Goal: Task Accomplishment & Management: Manage account settings

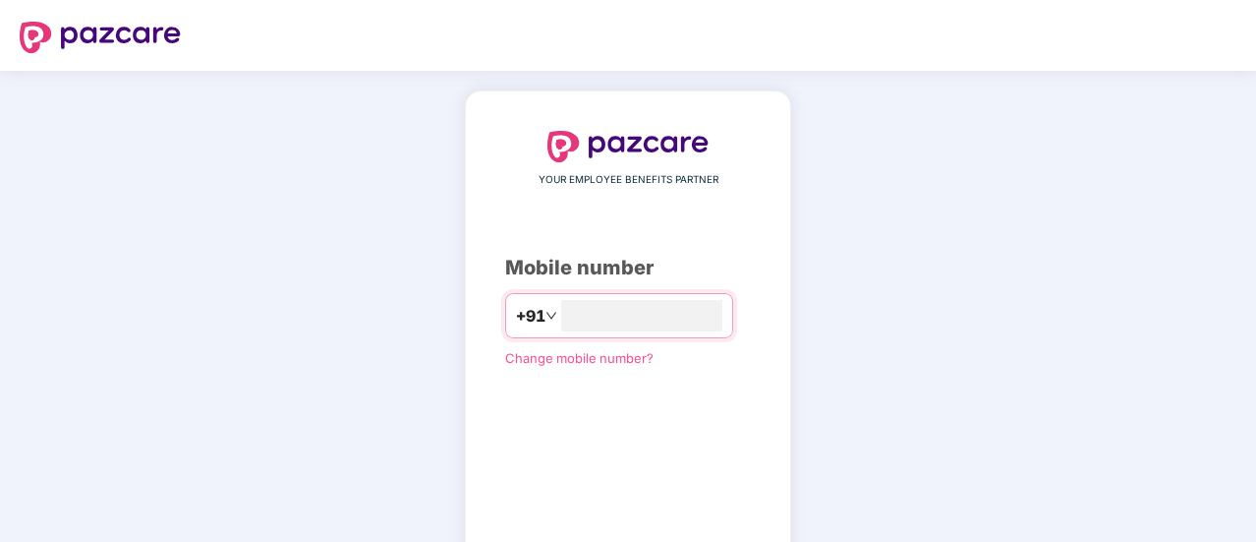
type input "**********"
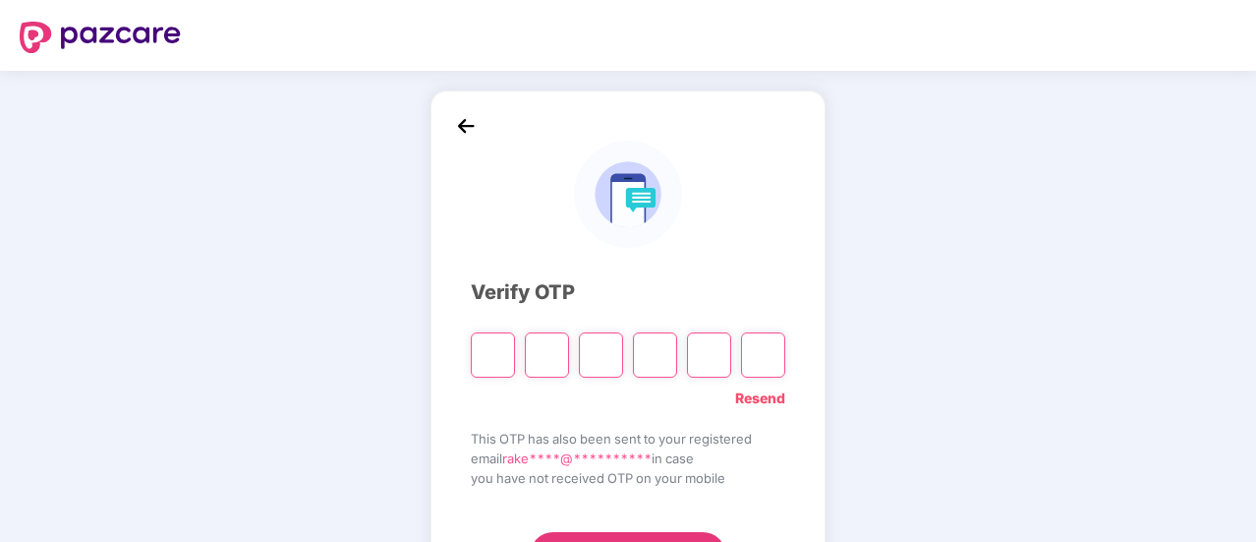
type input "*"
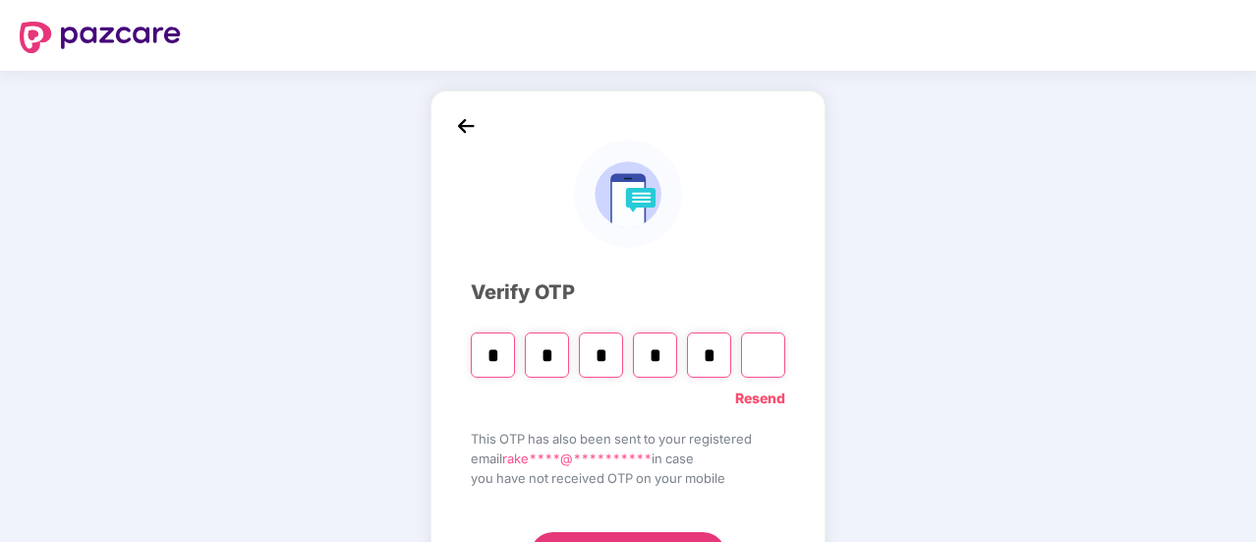
type input "*"
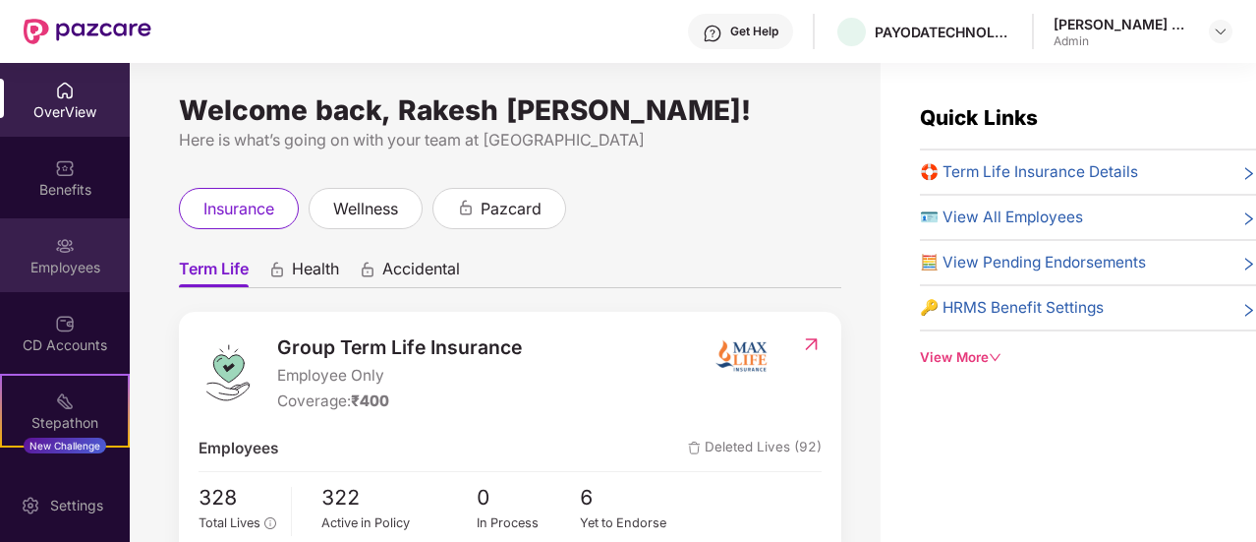
click at [63, 259] on div "Employees" at bounding box center [65, 268] width 130 height 20
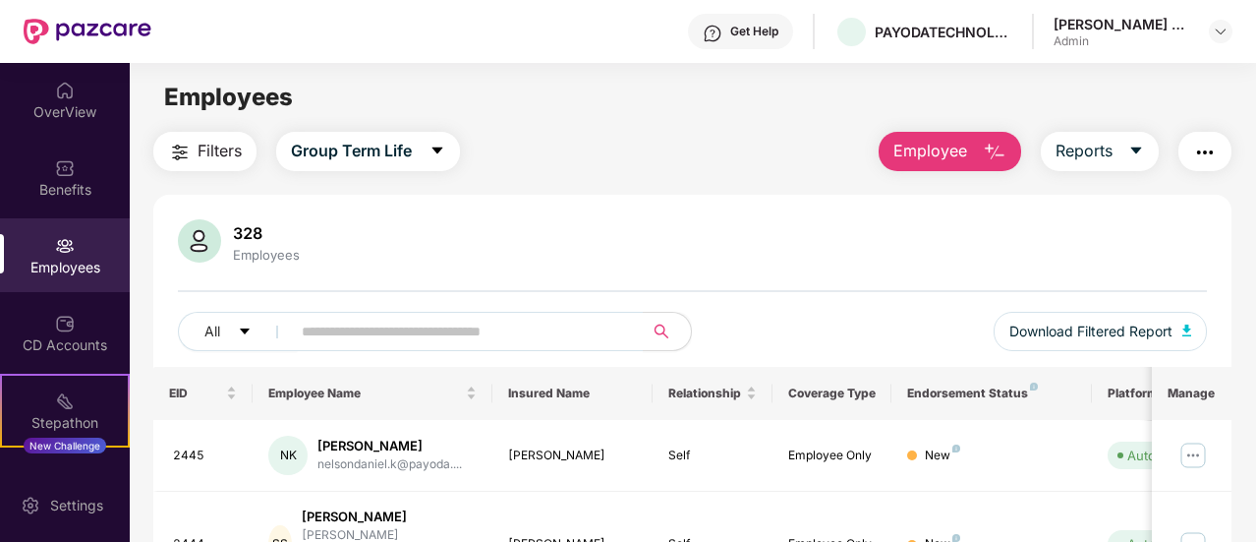
drag, startPoint x: 985, startPoint y: 143, endPoint x: 975, endPoint y: 142, distance: 9.9
click at [986, 143] on img "button" at bounding box center [995, 153] width 24 height 24
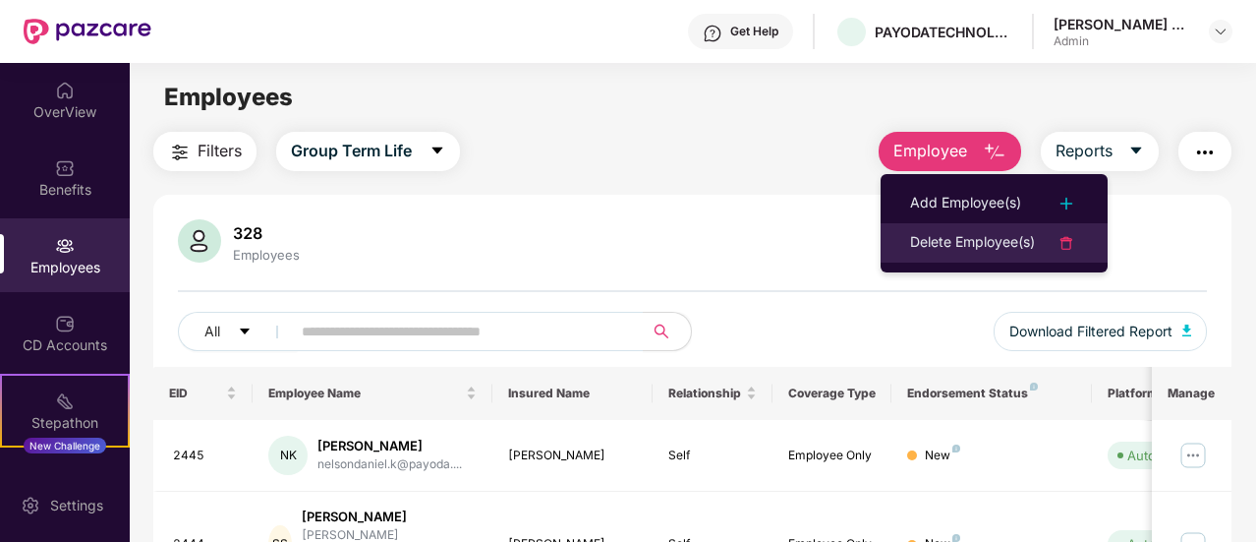
click at [1069, 238] on img at bounding box center [1067, 243] width 24 height 24
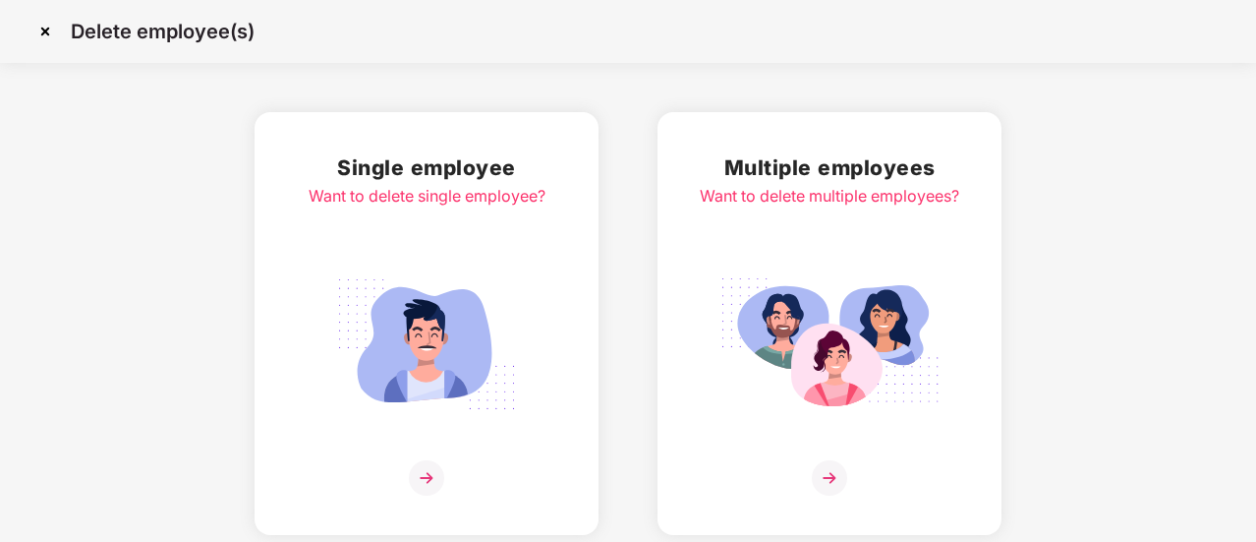
click at [837, 477] on img at bounding box center [829, 477] width 35 height 35
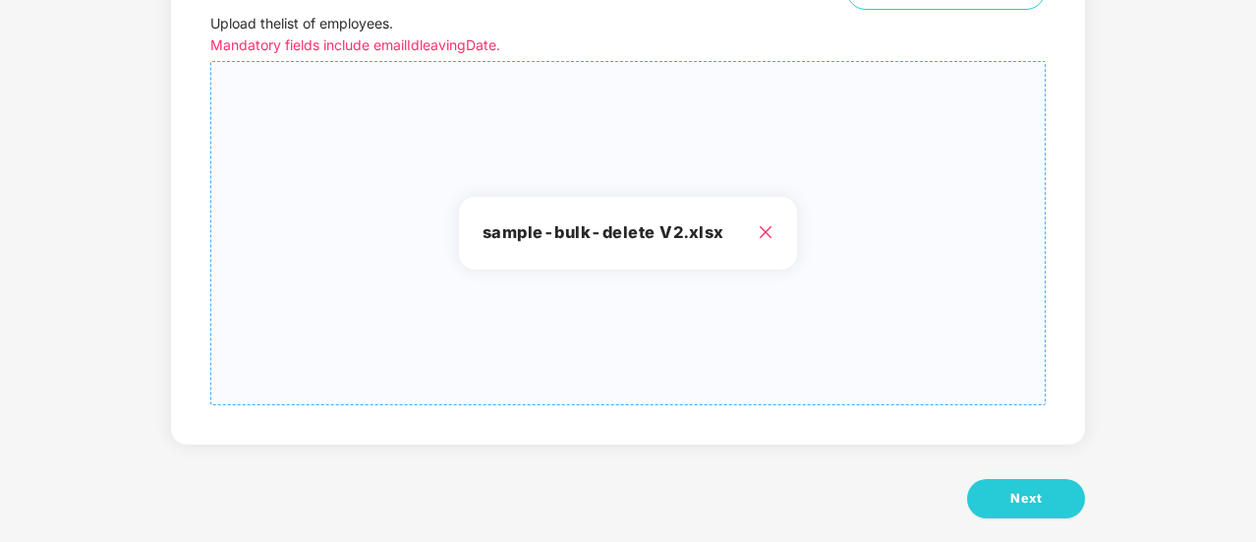
scroll to position [246, 0]
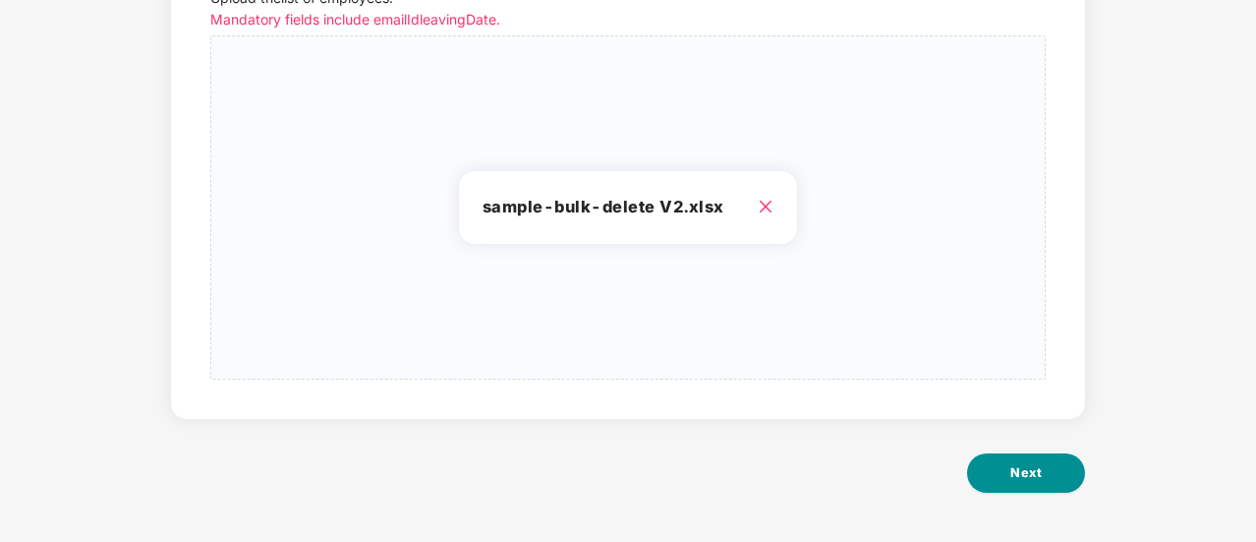
click at [1020, 465] on span "Next" at bounding box center [1025, 473] width 31 height 20
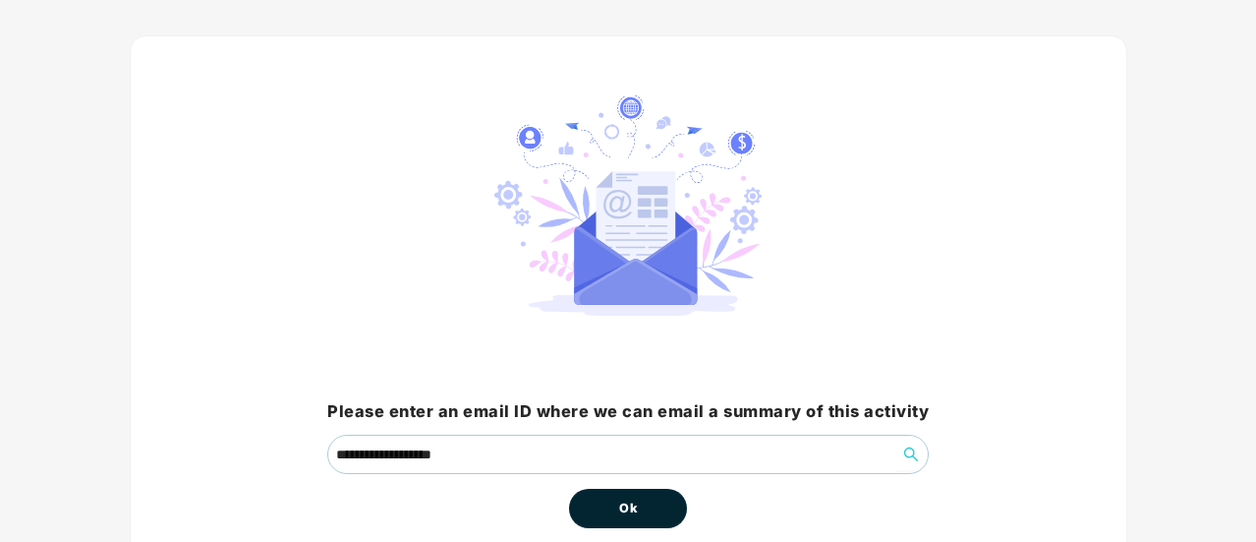
scroll to position [183, 0]
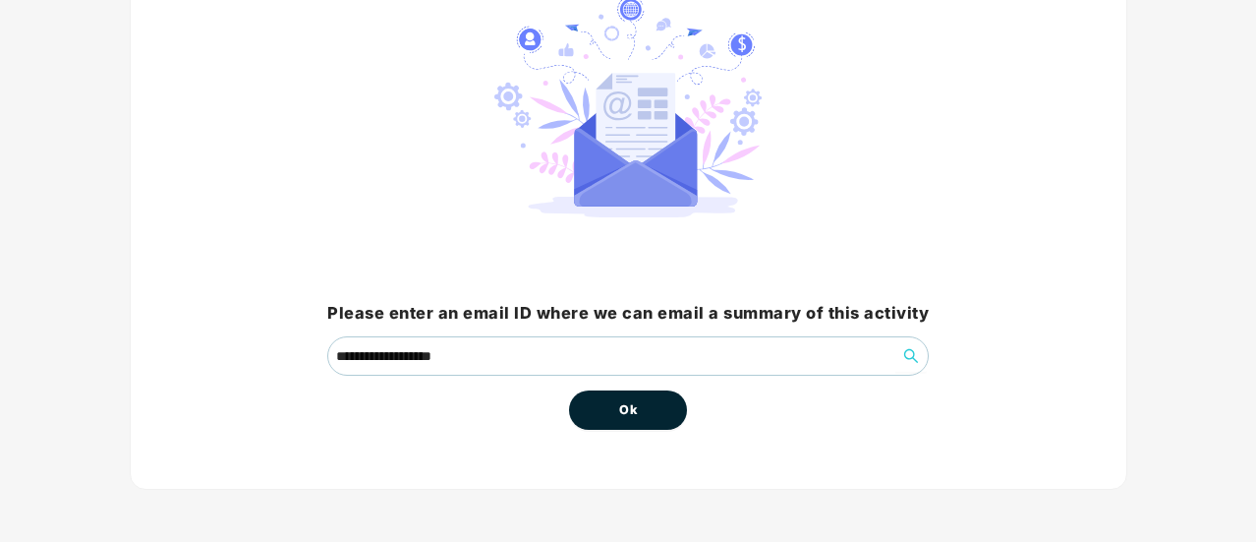
click at [625, 412] on span "Ok" at bounding box center [628, 410] width 18 height 20
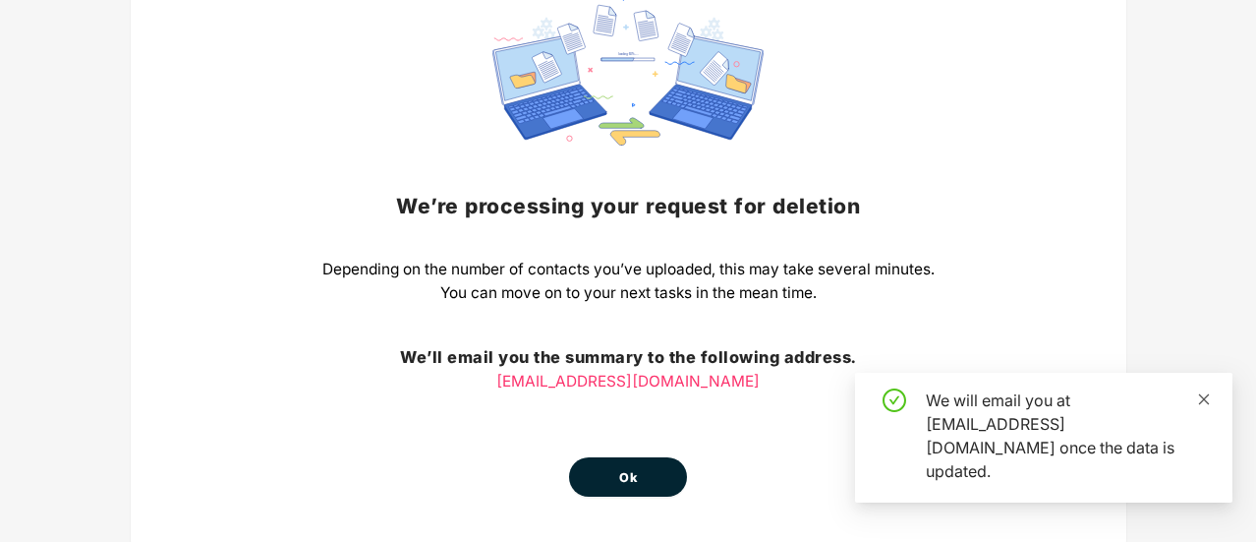
click at [1208, 406] on icon "close" at bounding box center [1204, 399] width 14 height 14
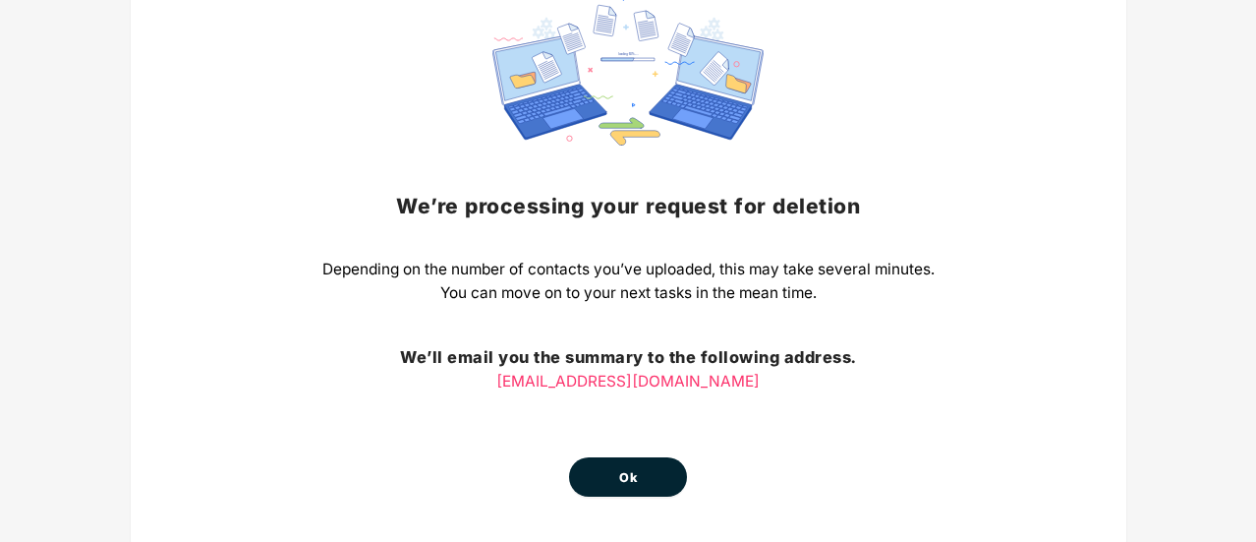
click at [666, 467] on button "Ok" at bounding box center [628, 476] width 118 height 39
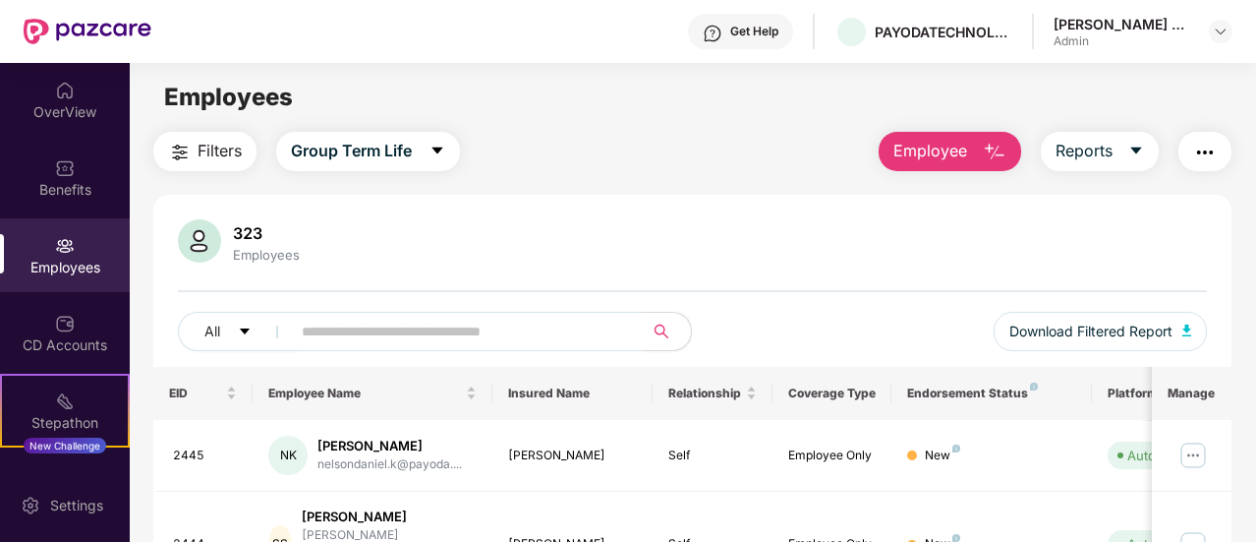
click at [1003, 154] on img "button" at bounding box center [995, 153] width 24 height 24
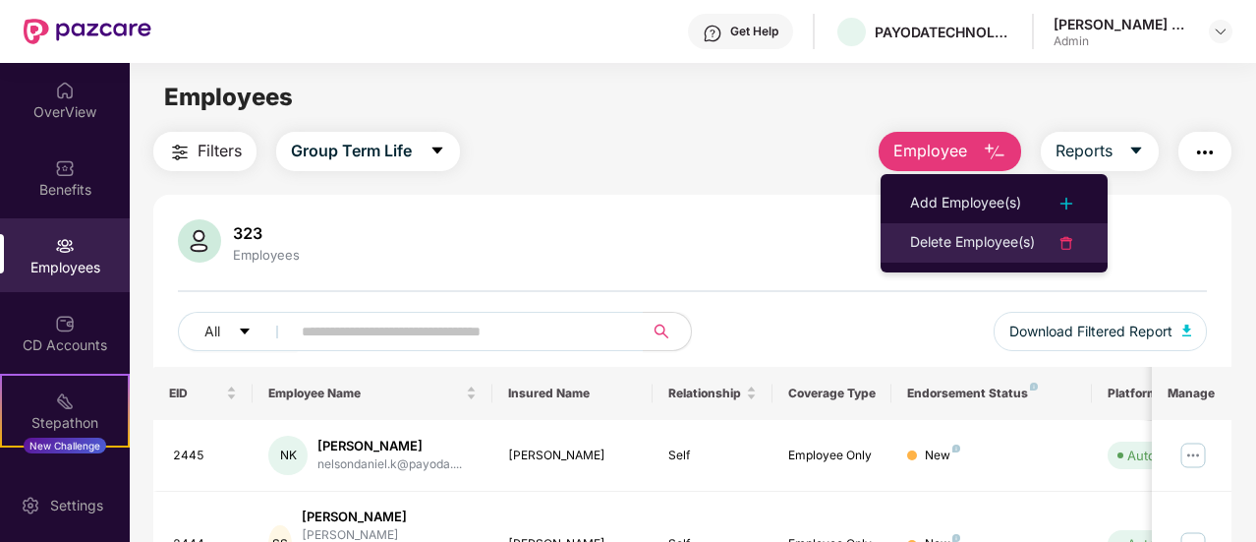
click at [1076, 240] on img at bounding box center [1067, 243] width 24 height 24
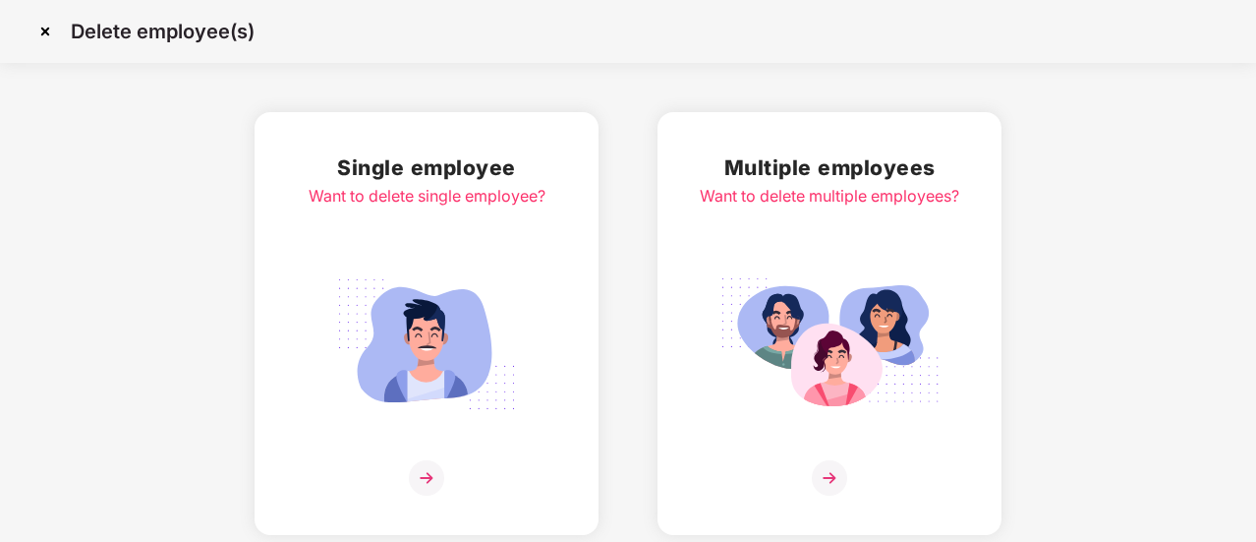
click at [834, 477] on img at bounding box center [829, 477] width 35 height 35
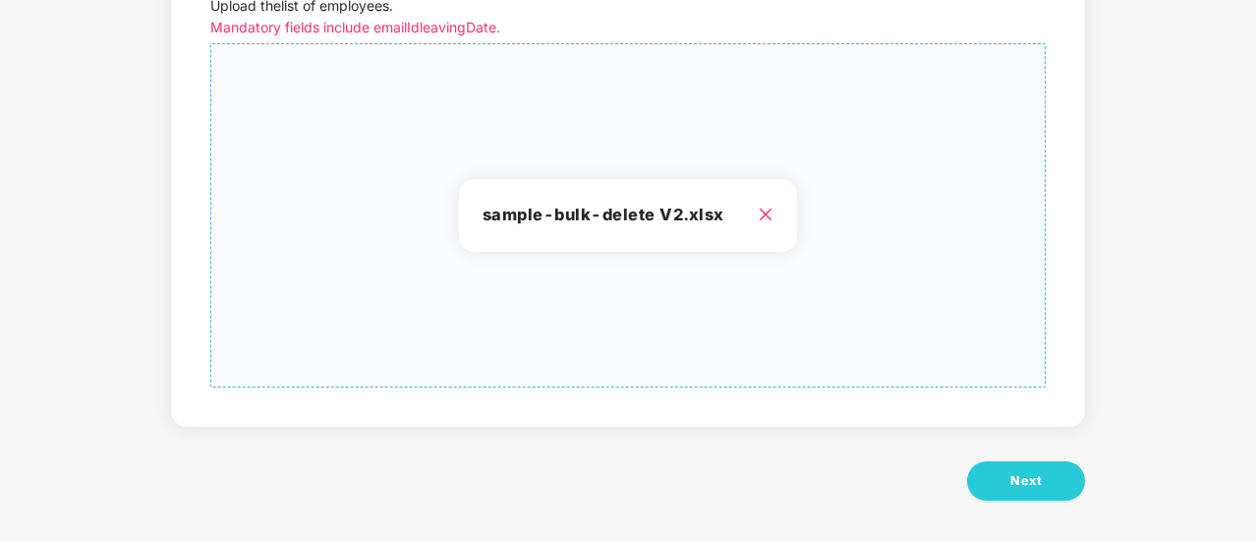
scroll to position [246, 0]
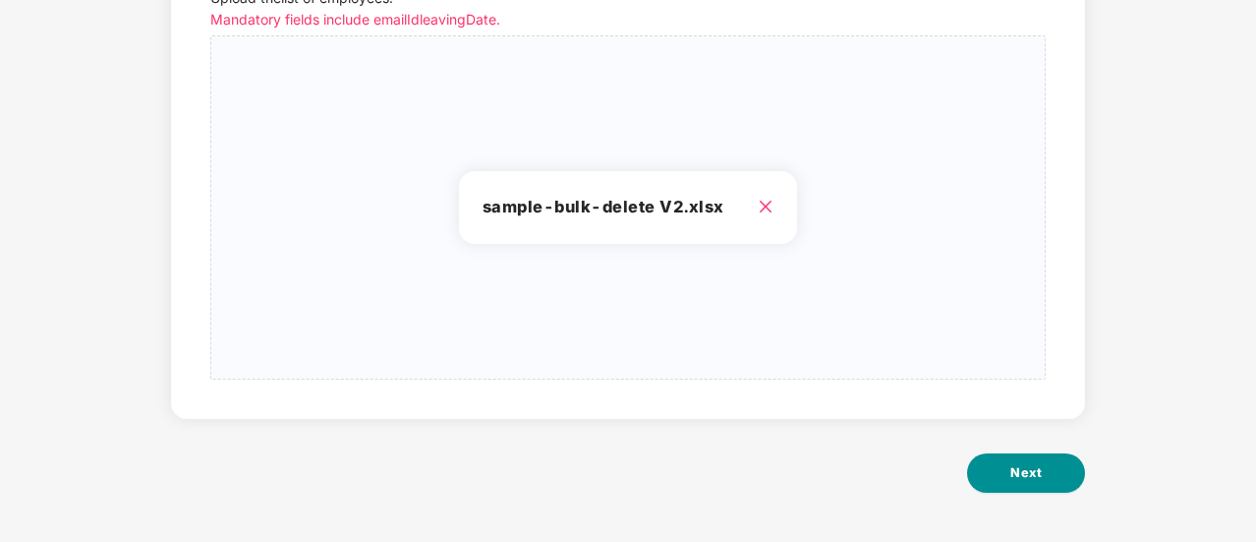
click at [1007, 471] on button "Next" at bounding box center [1026, 472] width 118 height 39
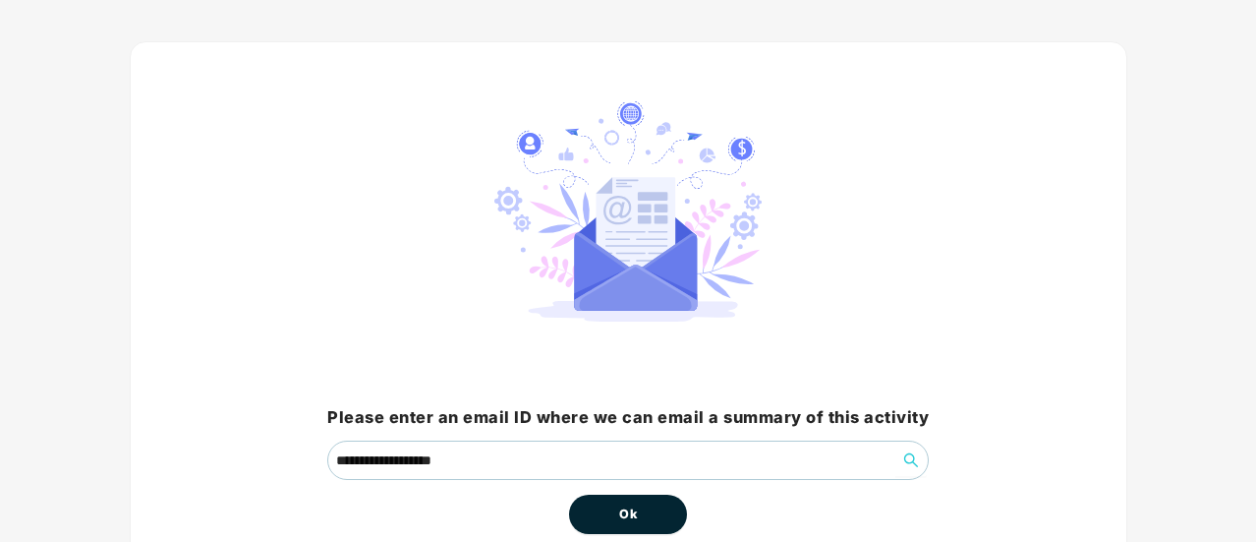
scroll to position [183, 0]
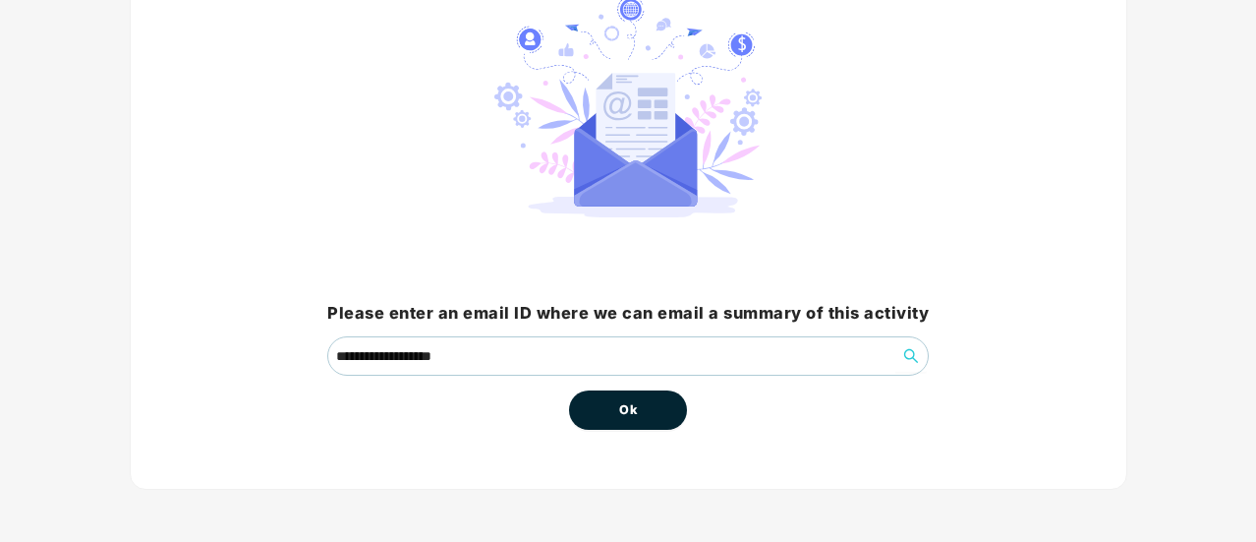
click at [637, 404] on span "Ok" at bounding box center [628, 410] width 18 height 20
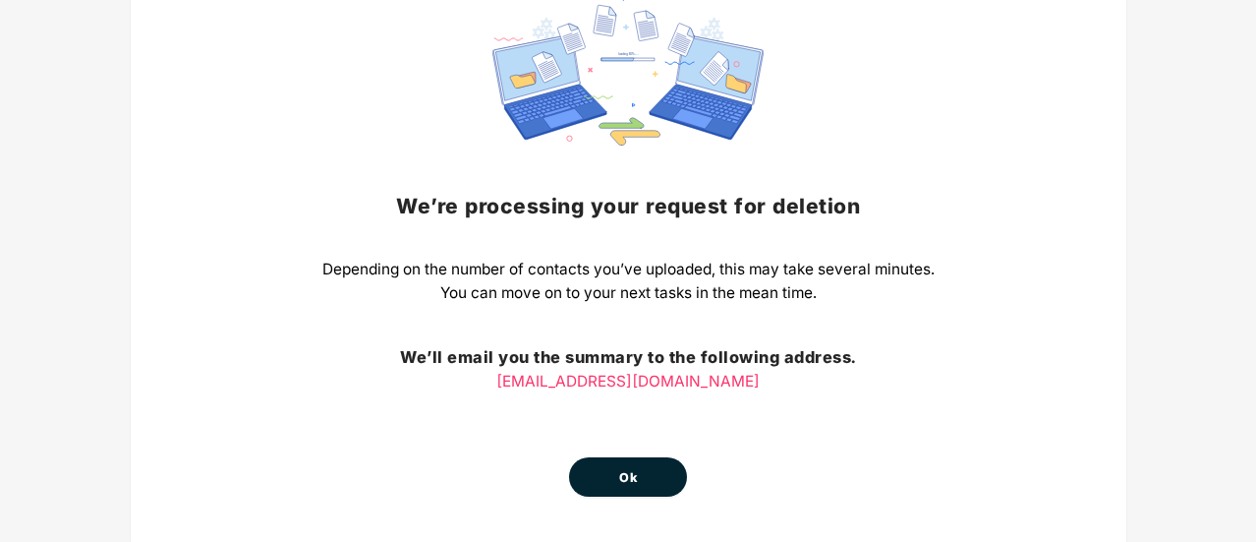
click at [636, 474] on span "Ok" at bounding box center [628, 478] width 18 height 20
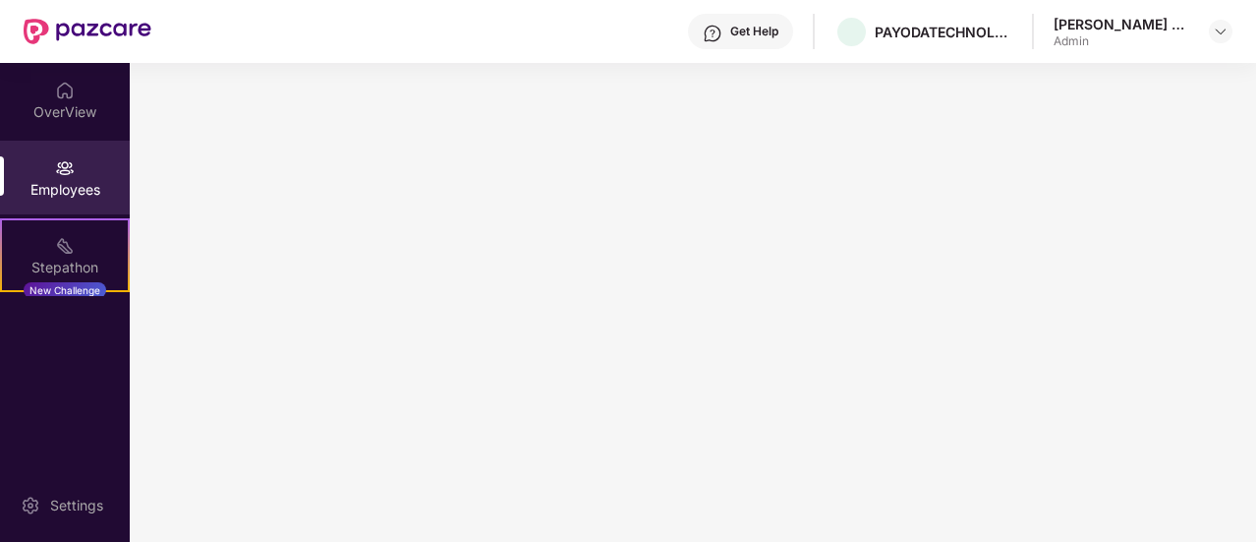
scroll to position [0, 0]
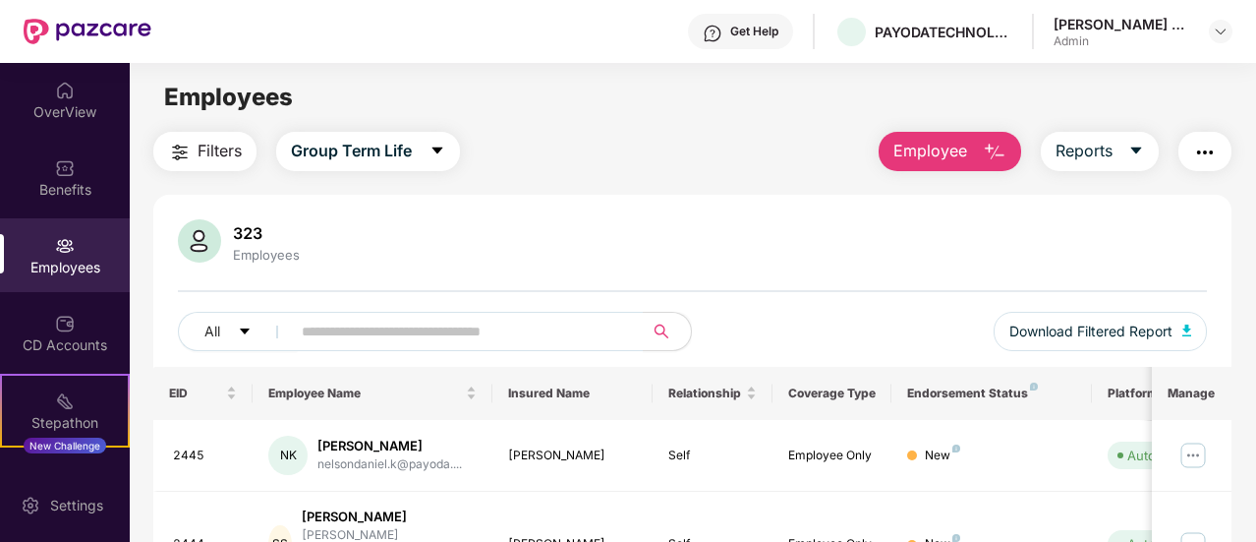
click at [1007, 154] on img "button" at bounding box center [995, 153] width 24 height 24
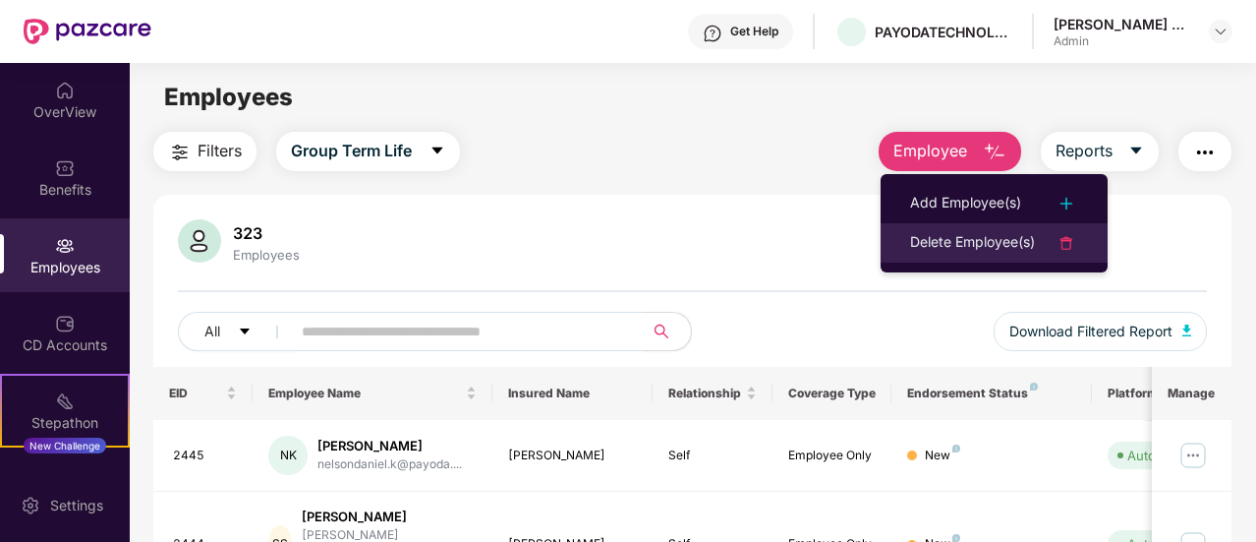
click at [973, 246] on div "Delete Employee(s)" at bounding box center [972, 243] width 125 height 24
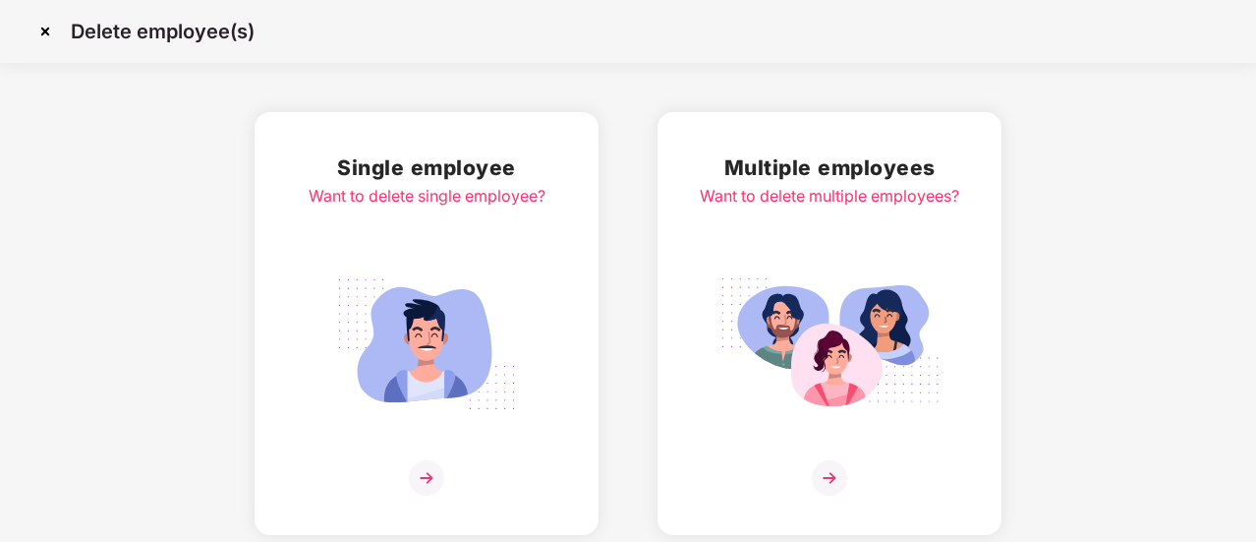
click at [820, 476] on img at bounding box center [829, 477] width 35 height 35
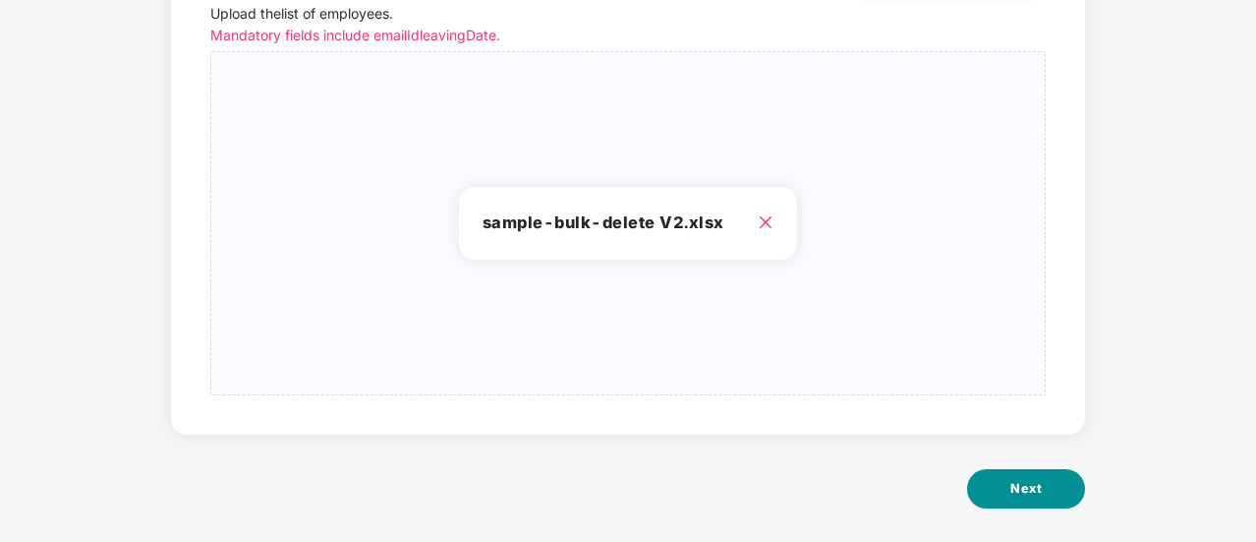
scroll to position [246, 0]
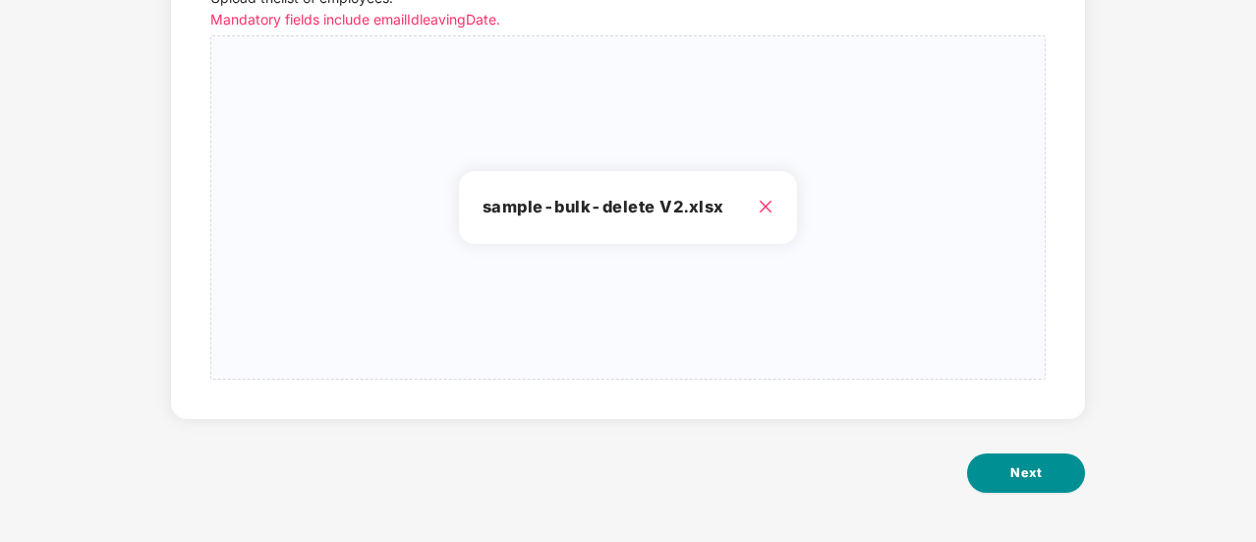
click at [1007, 469] on button "Next" at bounding box center [1026, 472] width 118 height 39
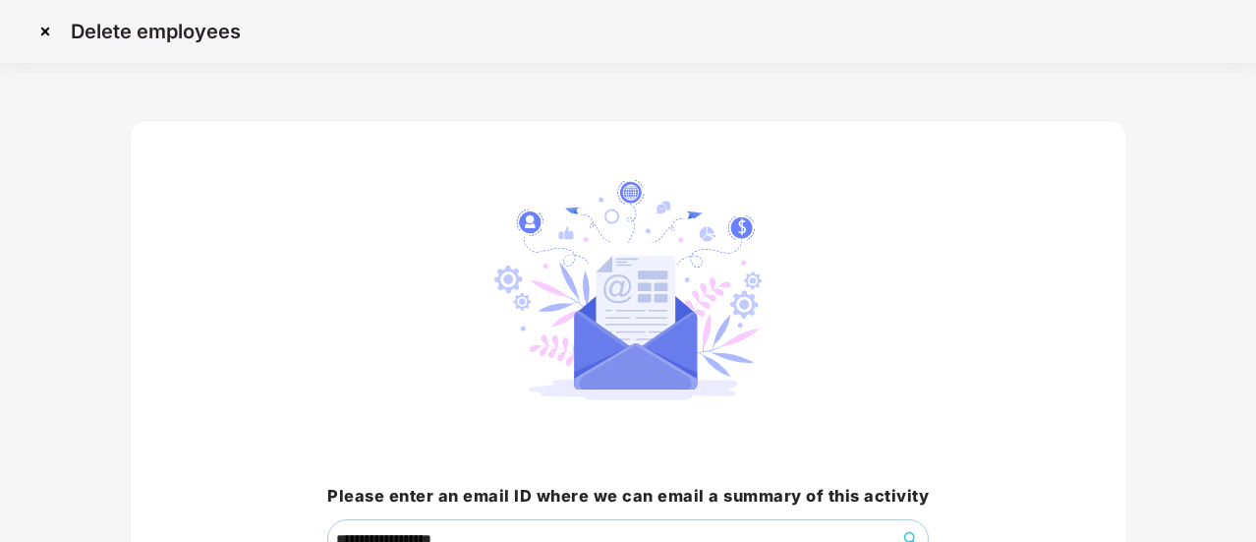
scroll to position [183, 0]
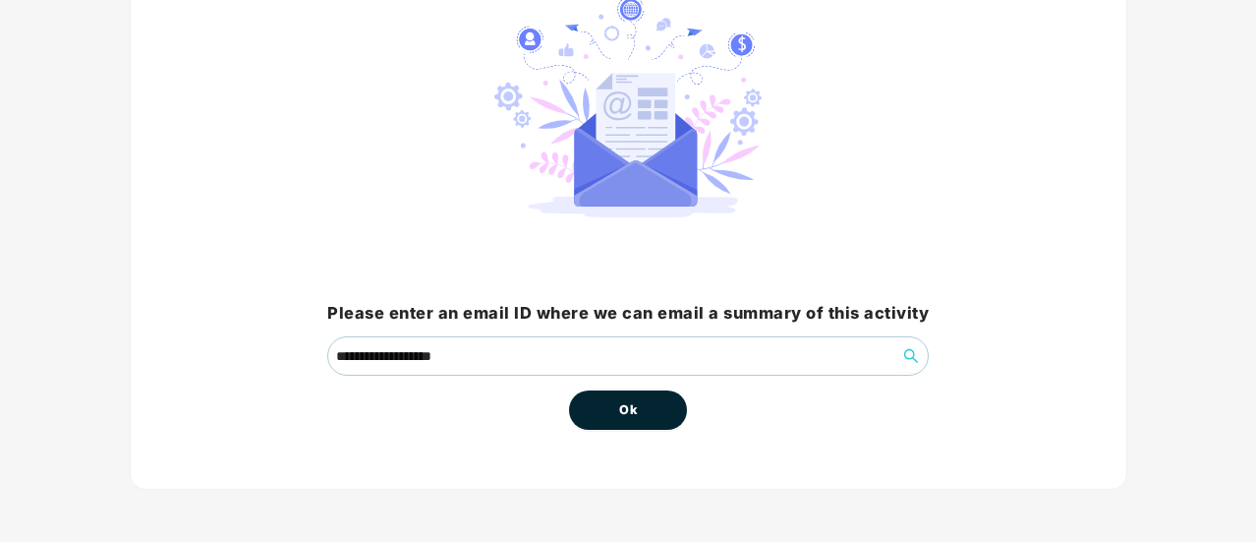
drag, startPoint x: 636, startPoint y: 408, endPoint x: 611, endPoint y: 369, distance: 46.4
click at [636, 408] on span "Ok" at bounding box center [628, 410] width 18 height 20
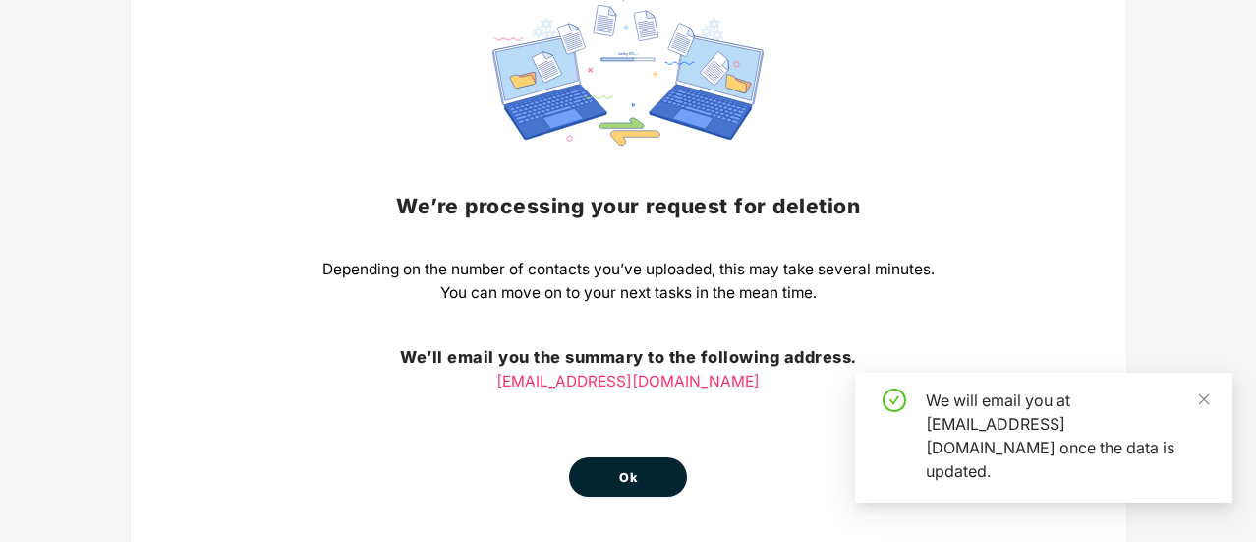
click at [610, 465] on button "Ok" at bounding box center [628, 476] width 118 height 39
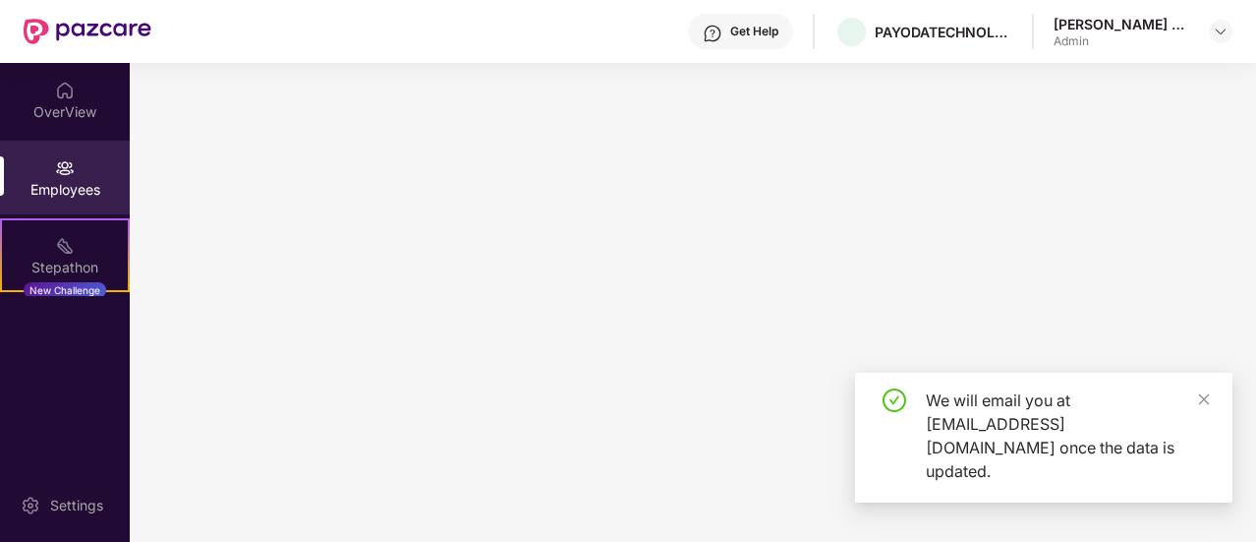
scroll to position [0, 0]
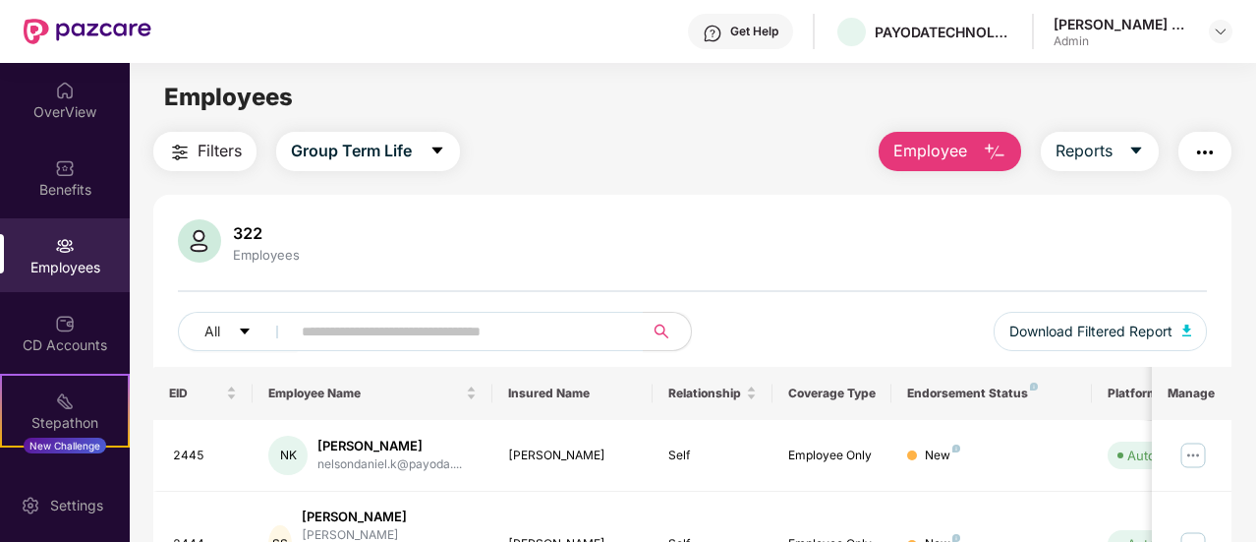
click at [990, 147] on img "button" at bounding box center [995, 153] width 24 height 24
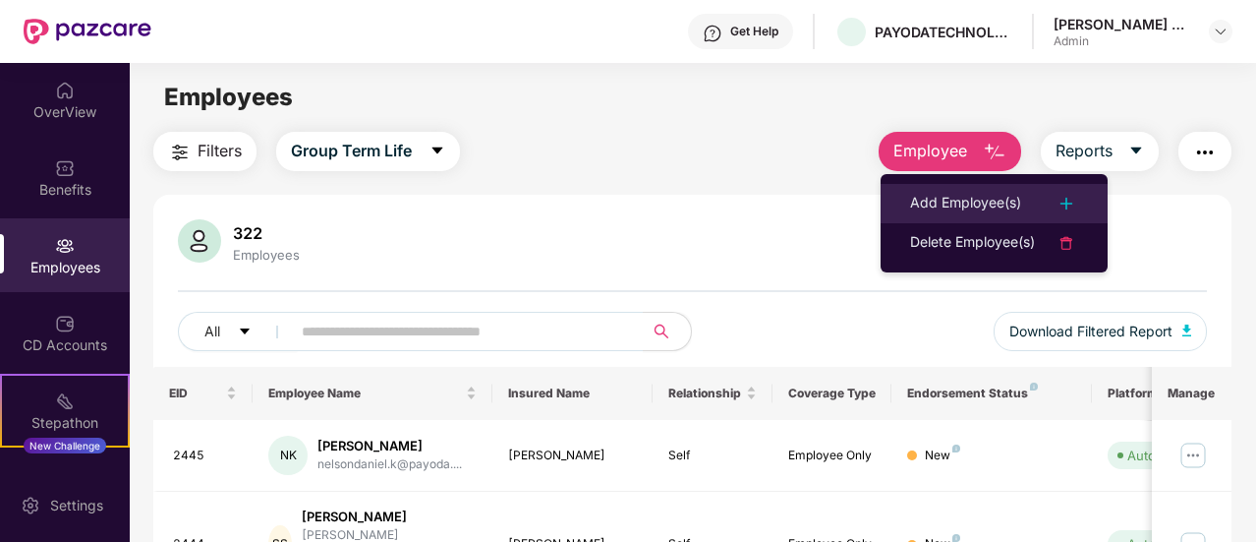
click at [980, 200] on div "Add Employee(s)" at bounding box center [965, 204] width 111 height 24
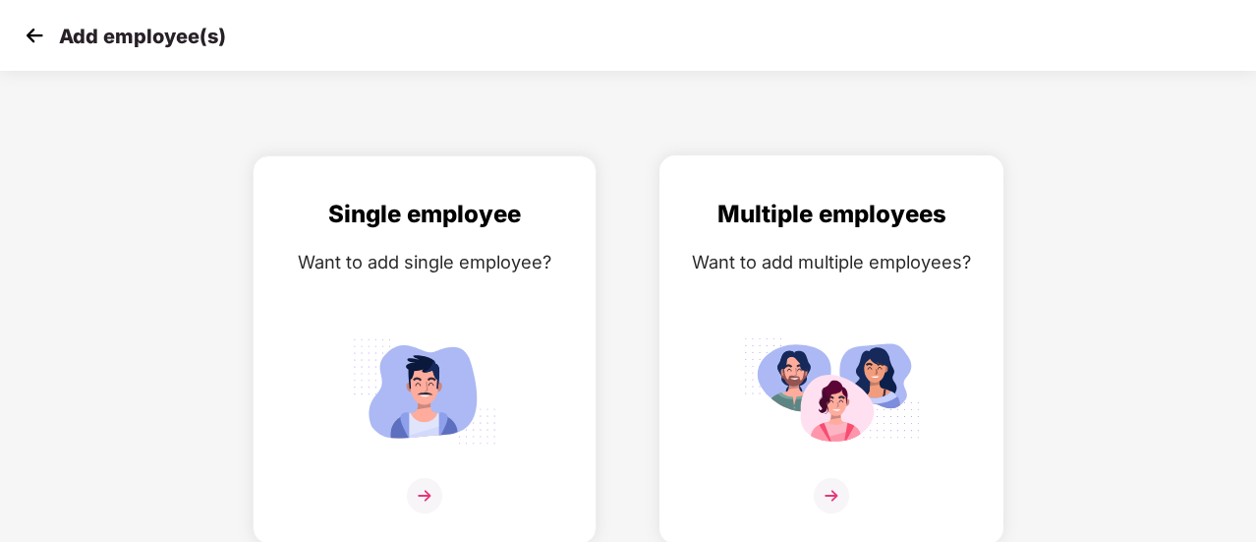
click at [836, 497] on img at bounding box center [831, 495] width 35 height 35
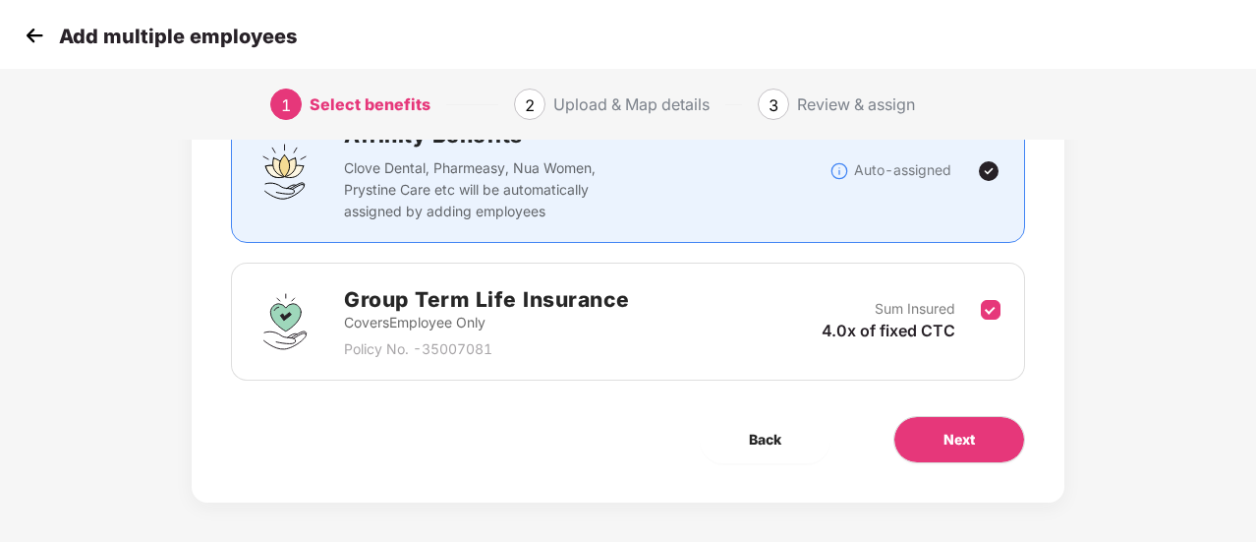
scroll to position [183, 0]
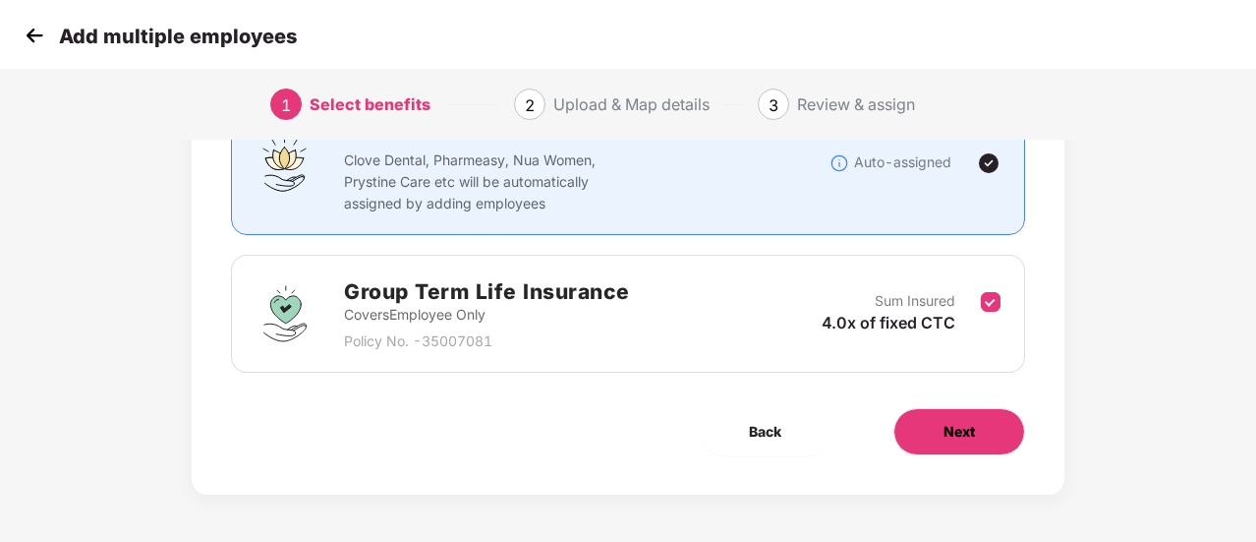
click at [960, 435] on span "Next" at bounding box center [959, 432] width 31 height 22
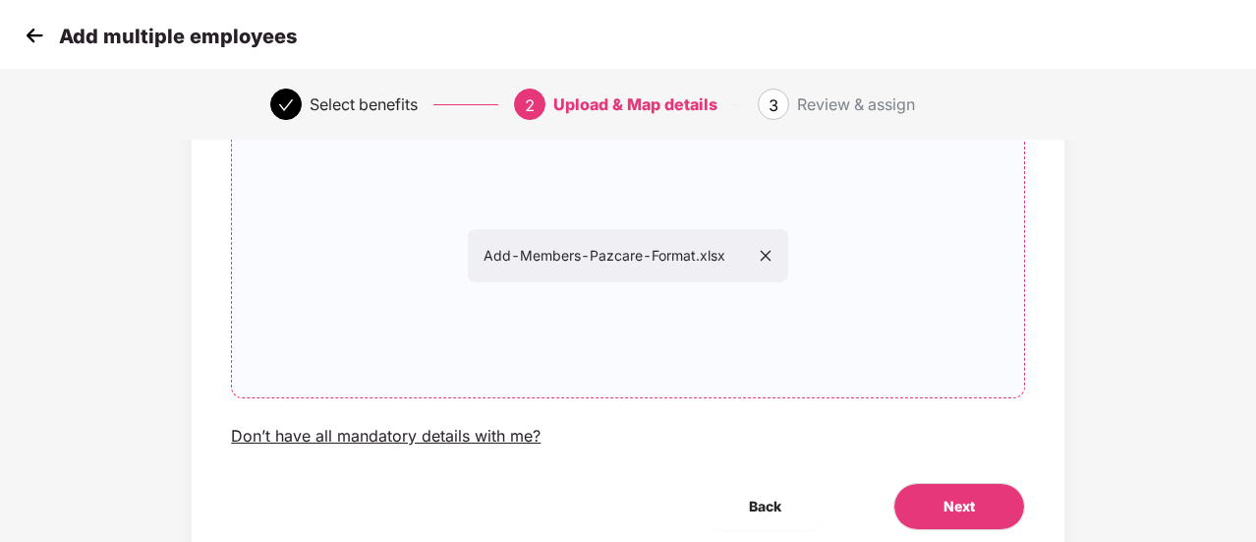
scroll to position [248, 0]
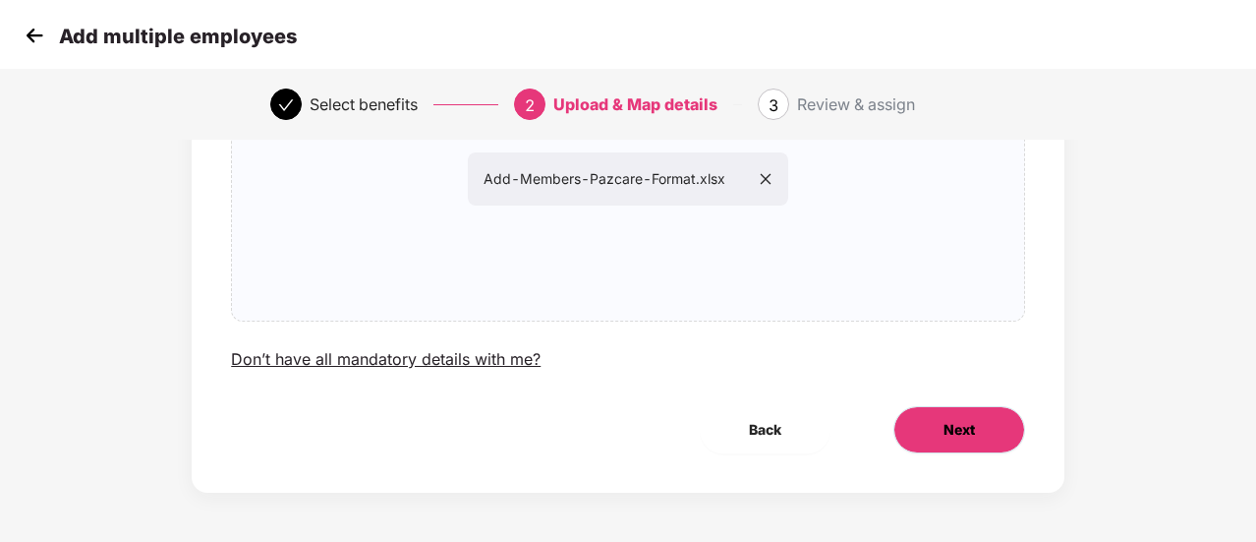
click at [956, 426] on span "Next" at bounding box center [959, 430] width 31 height 22
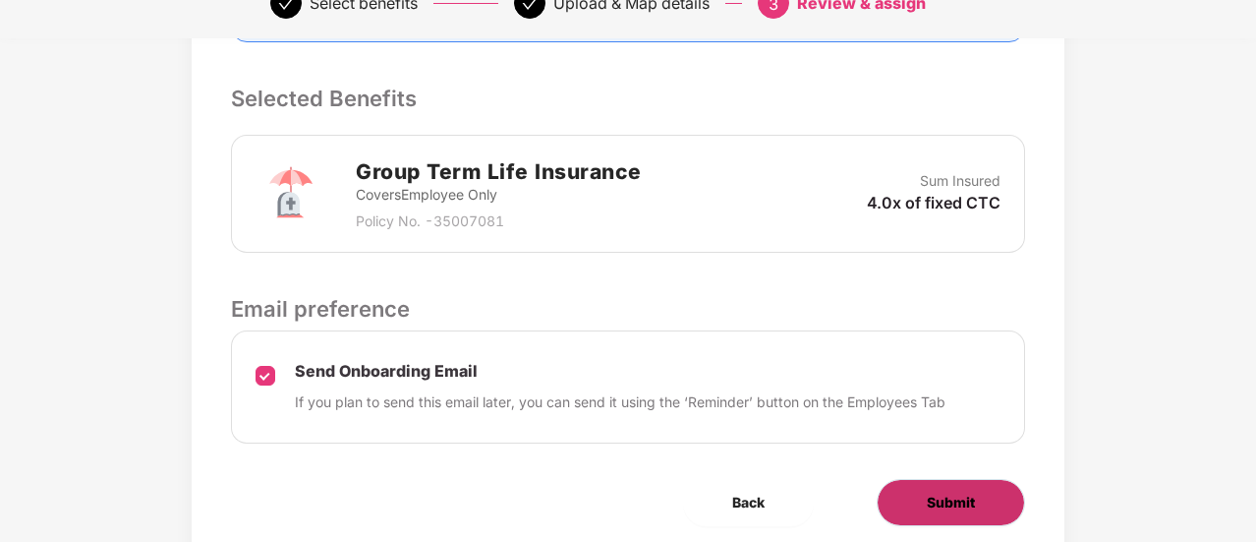
scroll to position [573, 0]
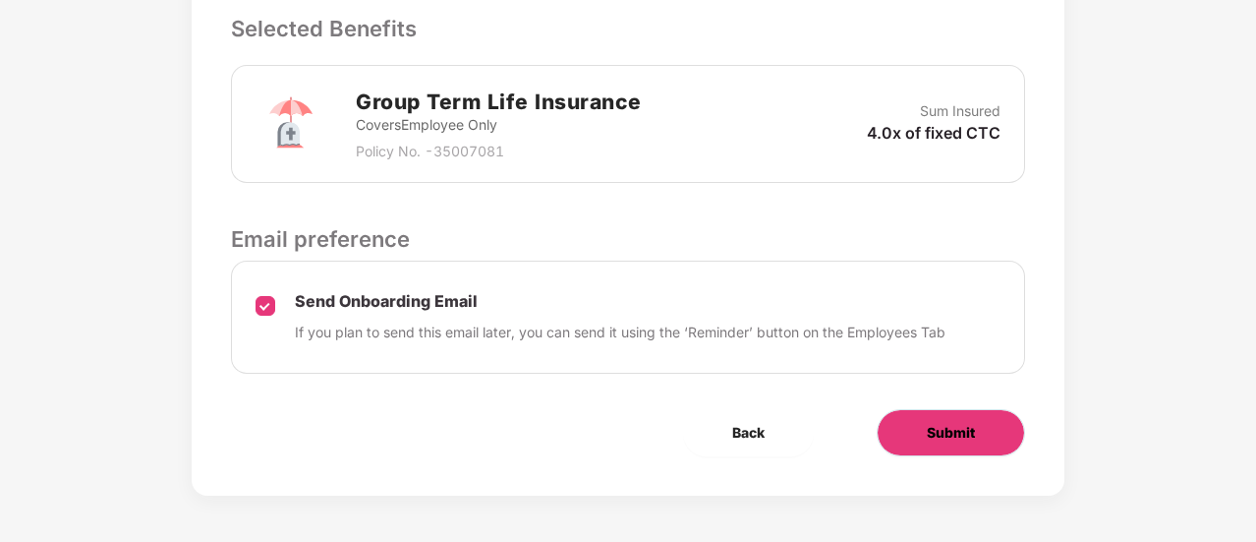
click at [927, 432] on span "Submit" at bounding box center [951, 433] width 48 height 22
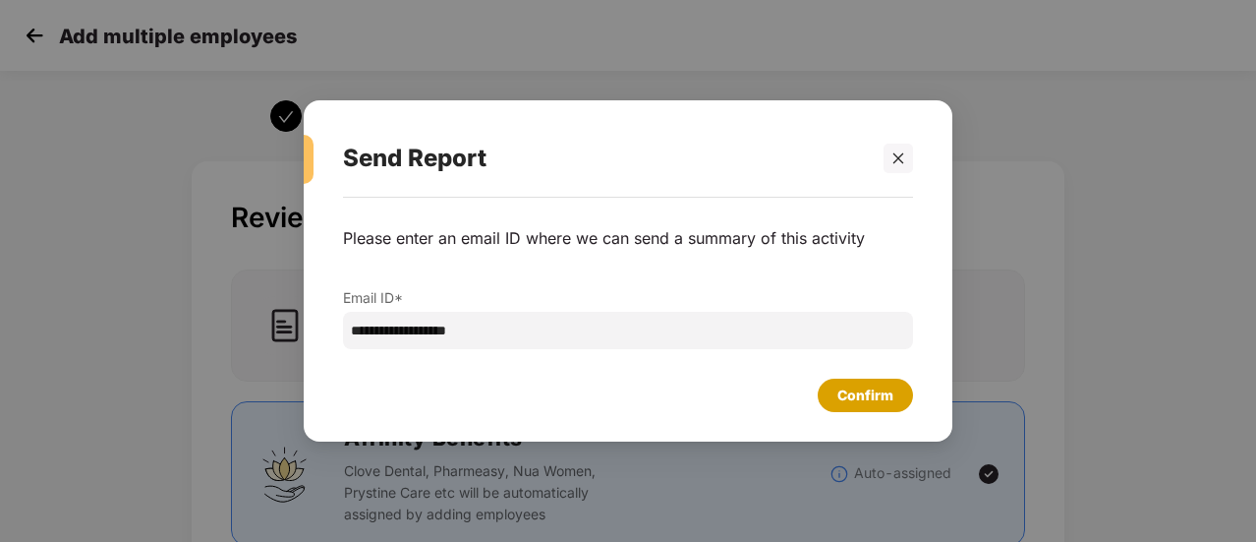
click at [852, 389] on div "Confirm" at bounding box center [865, 395] width 56 height 22
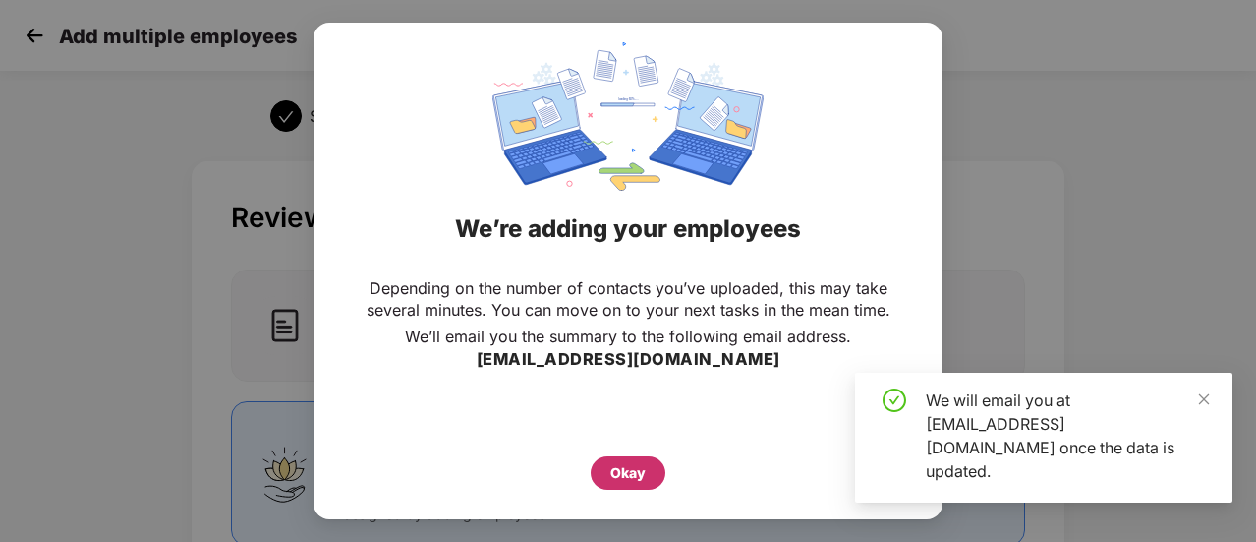
click at [643, 470] on div "Okay" at bounding box center [627, 473] width 35 height 22
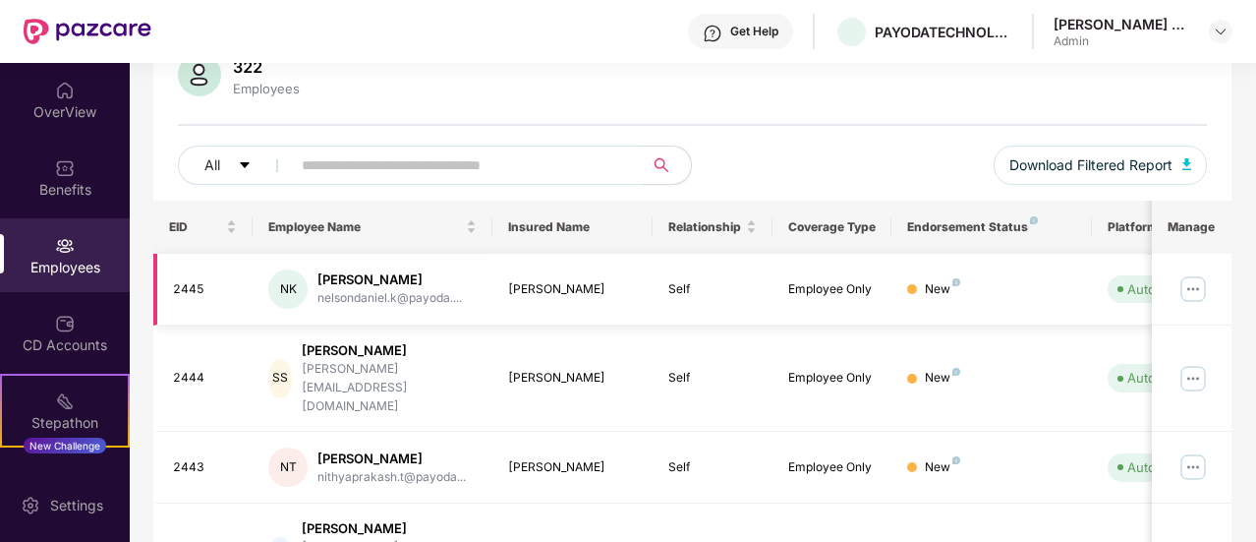
scroll to position [197, 0]
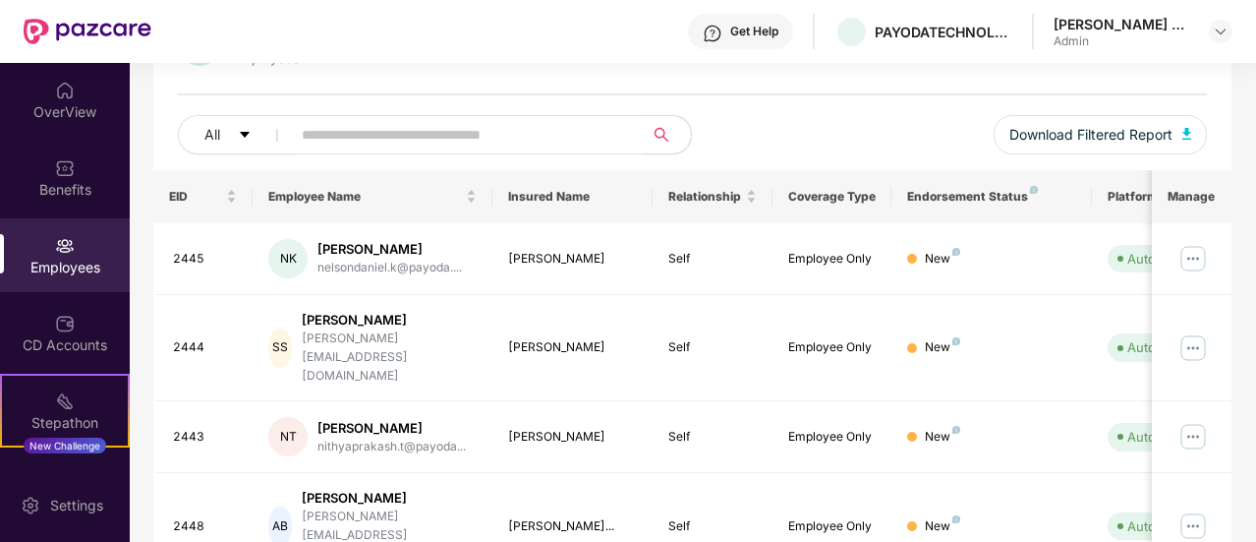
click at [856, 148] on div "All Download Filtered Report" at bounding box center [692, 142] width 1029 height 55
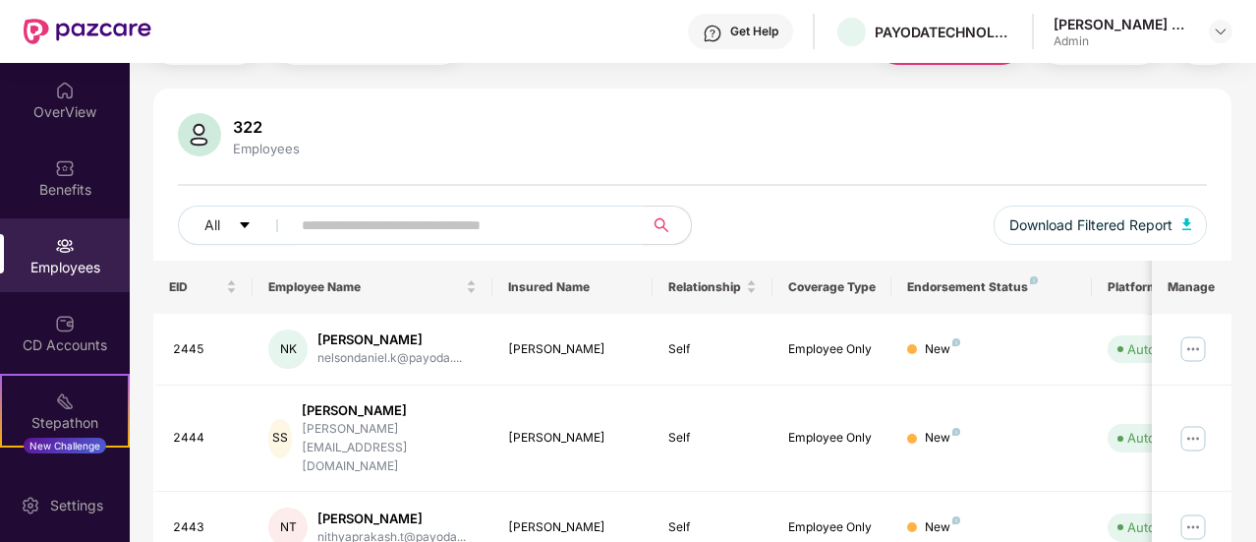
scroll to position [0, 0]
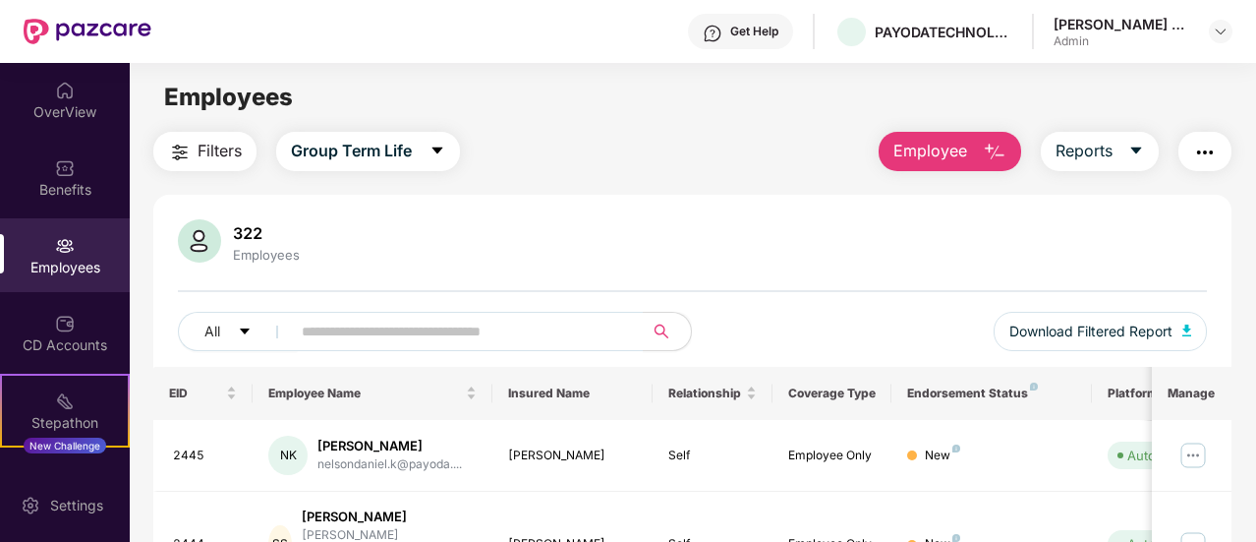
click at [992, 146] on img "button" at bounding box center [995, 153] width 24 height 24
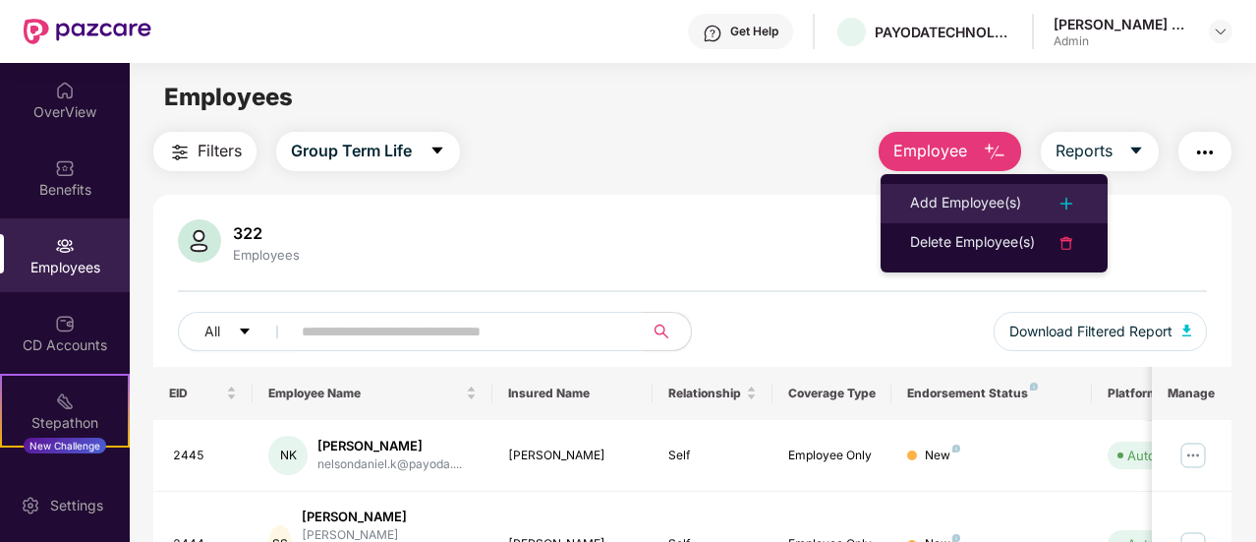
click at [1067, 200] on img at bounding box center [1067, 204] width 24 height 24
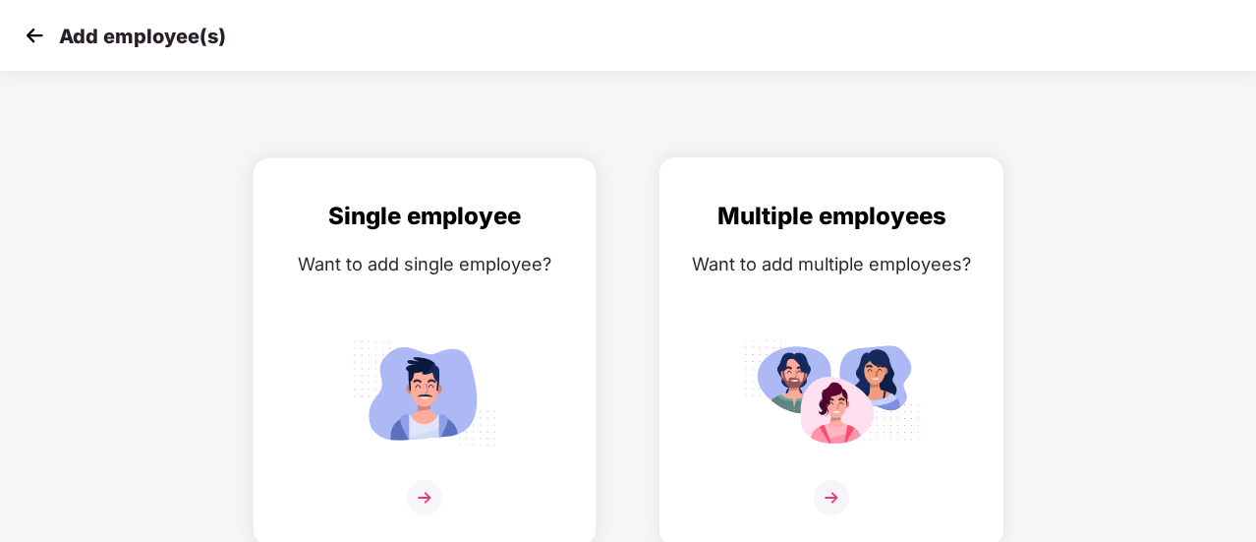
scroll to position [14, 0]
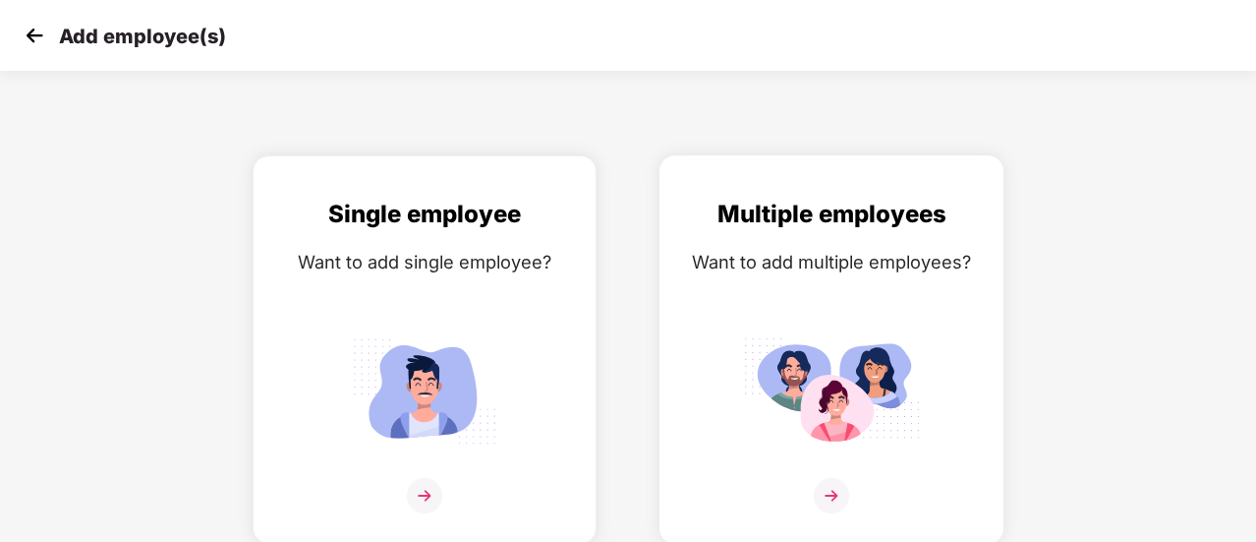
click at [832, 492] on img at bounding box center [831, 495] width 35 height 35
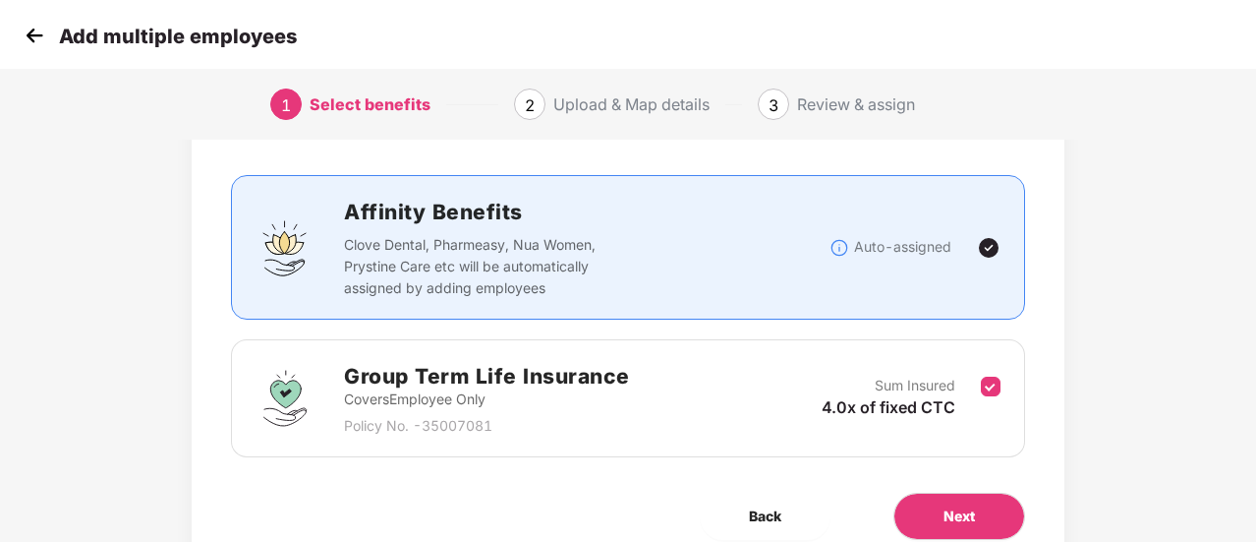
scroll to position [183, 0]
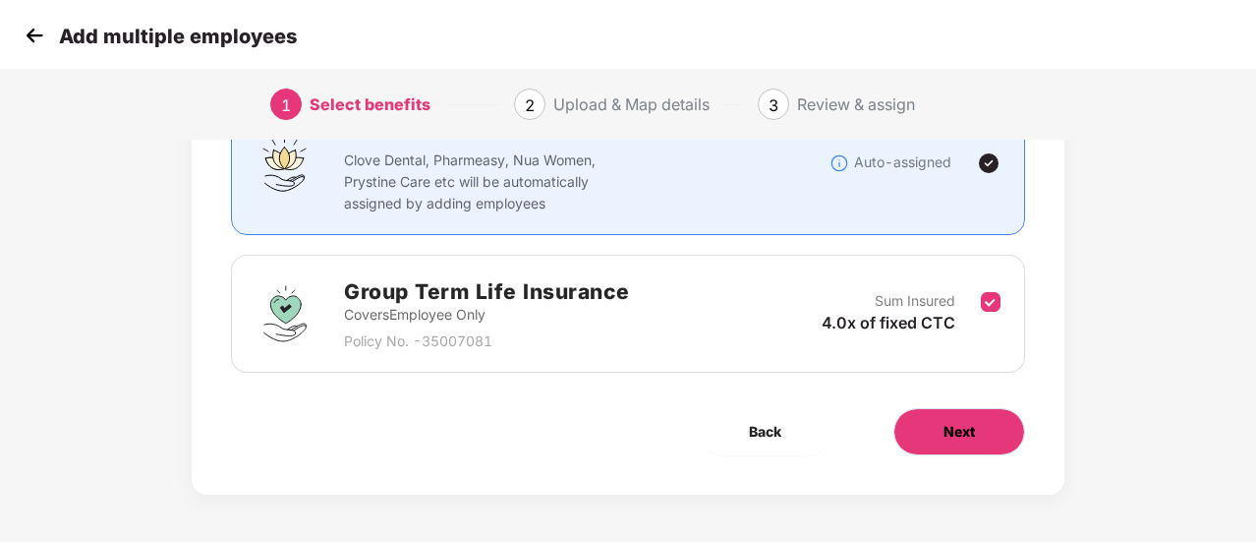
click at [968, 422] on span "Next" at bounding box center [959, 432] width 31 height 22
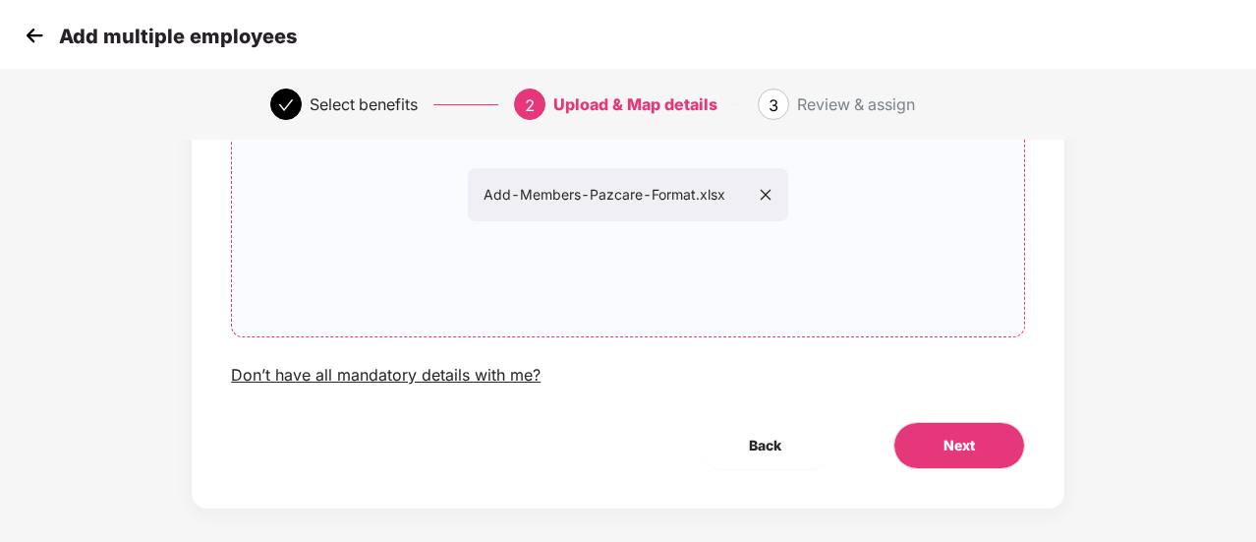
scroll to position [248, 0]
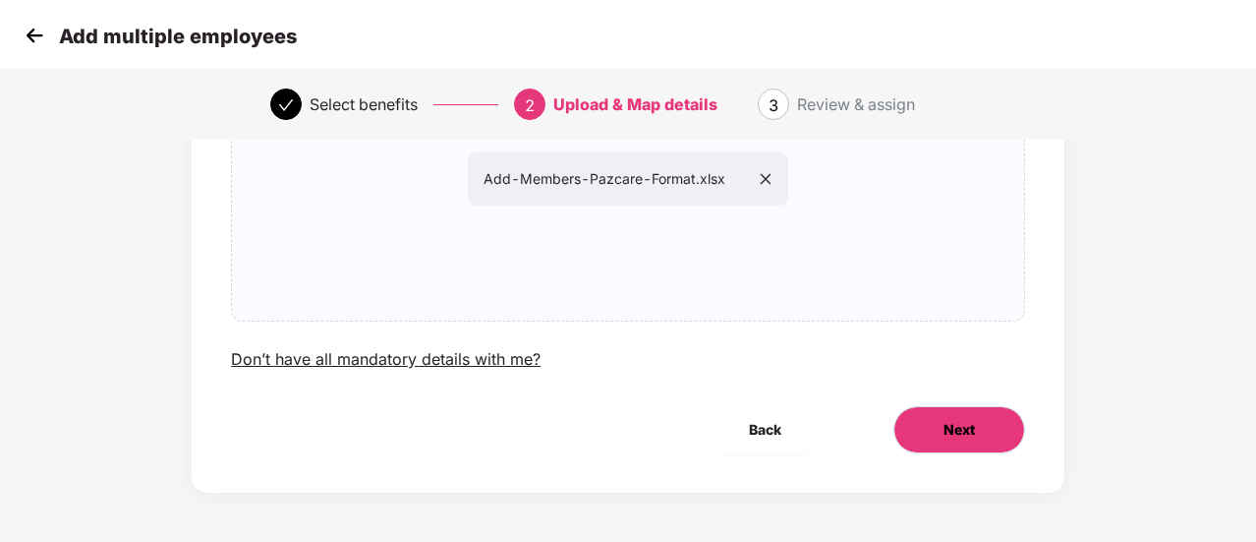
click at [928, 424] on button "Next" at bounding box center [959, 429] width 132 height 47
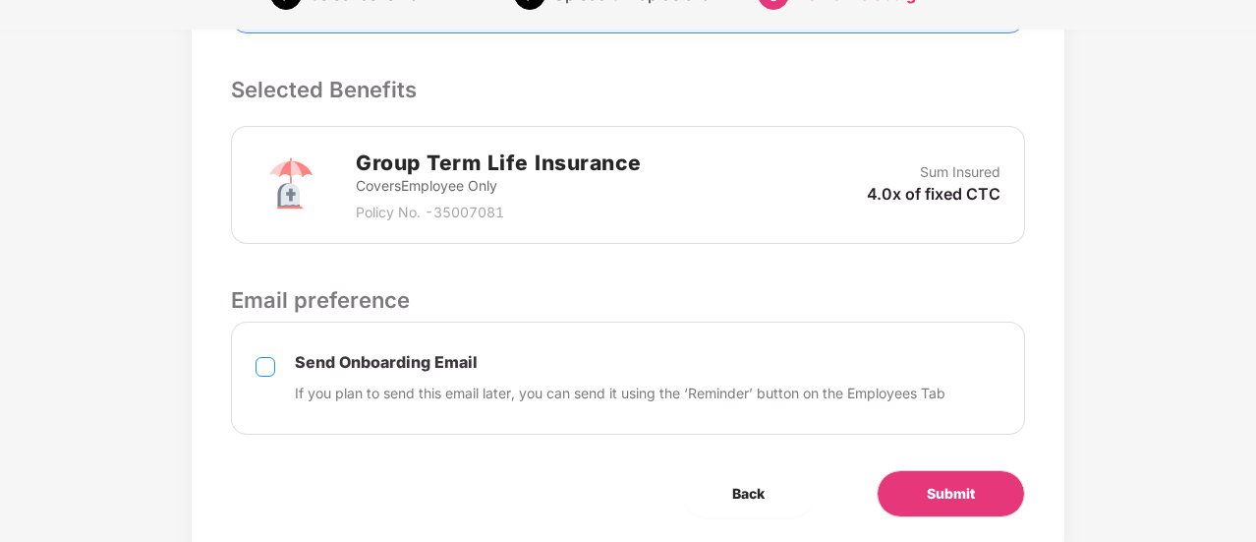
scroll to position [573, 0]
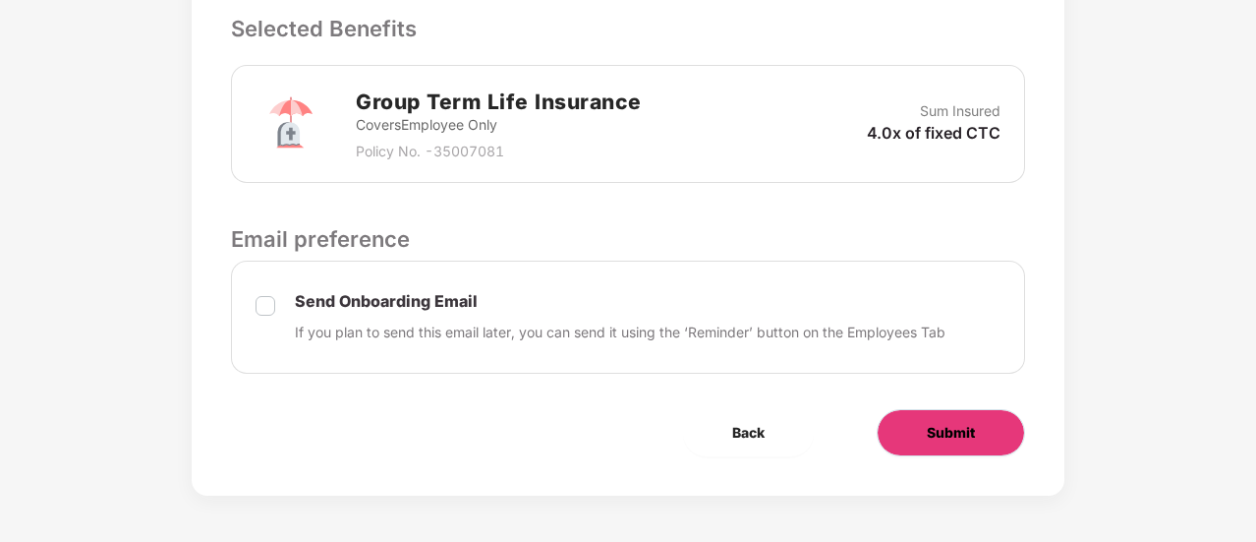
click at [915, 421] on button "Submit" at bounding box center [951, 432] width 148 height 47
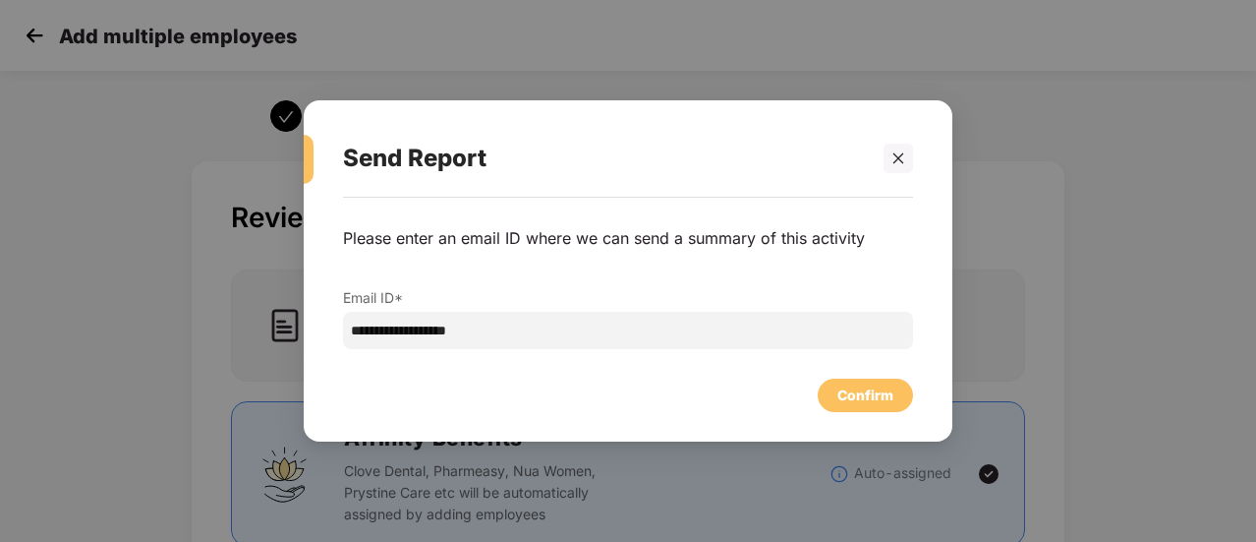
click at [848, 394] on div "Confirm" at bounding box center [865, 395] width 56 height 22
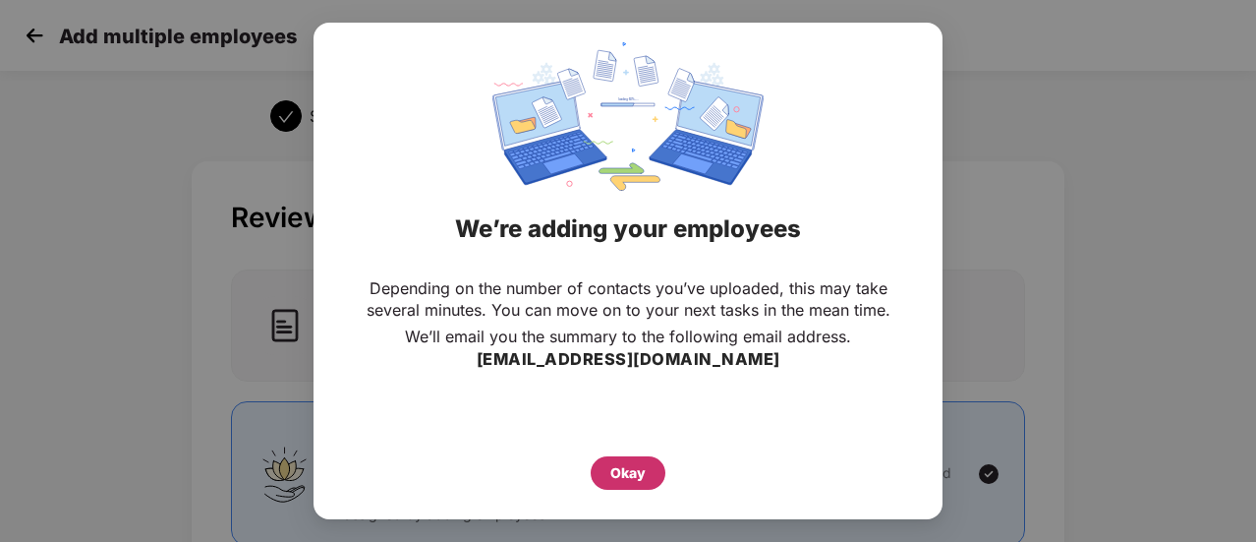
click at [606, 476] on div "Okay" at bounding box center [628, 472] width 75 height 33
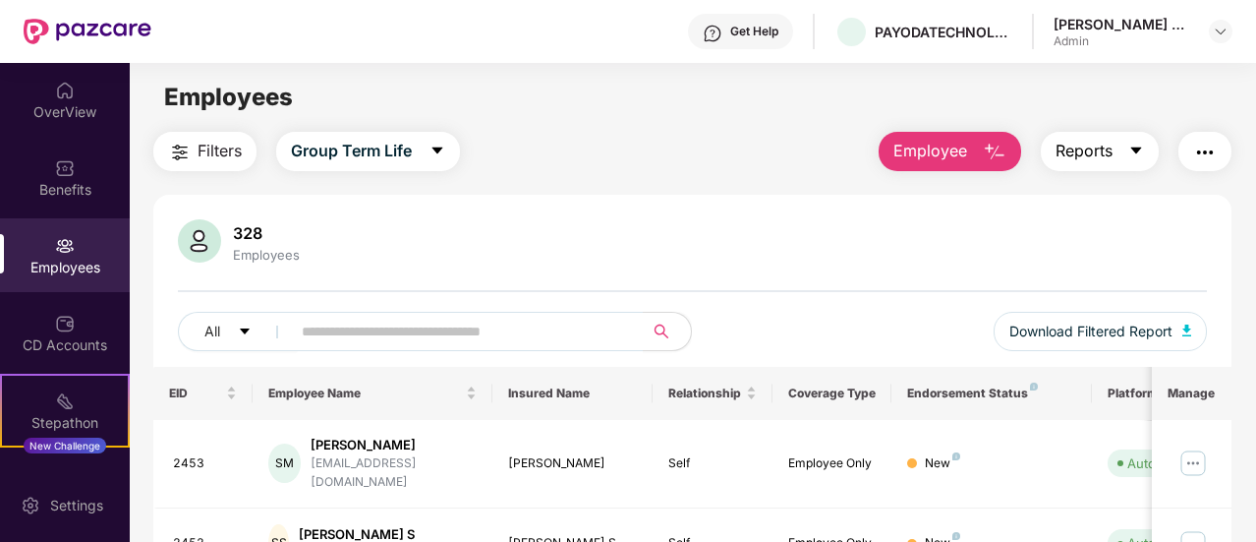
click at [1131, 149] on icon "caret-down" at bounding box center [1136, 151] width 16 height 16
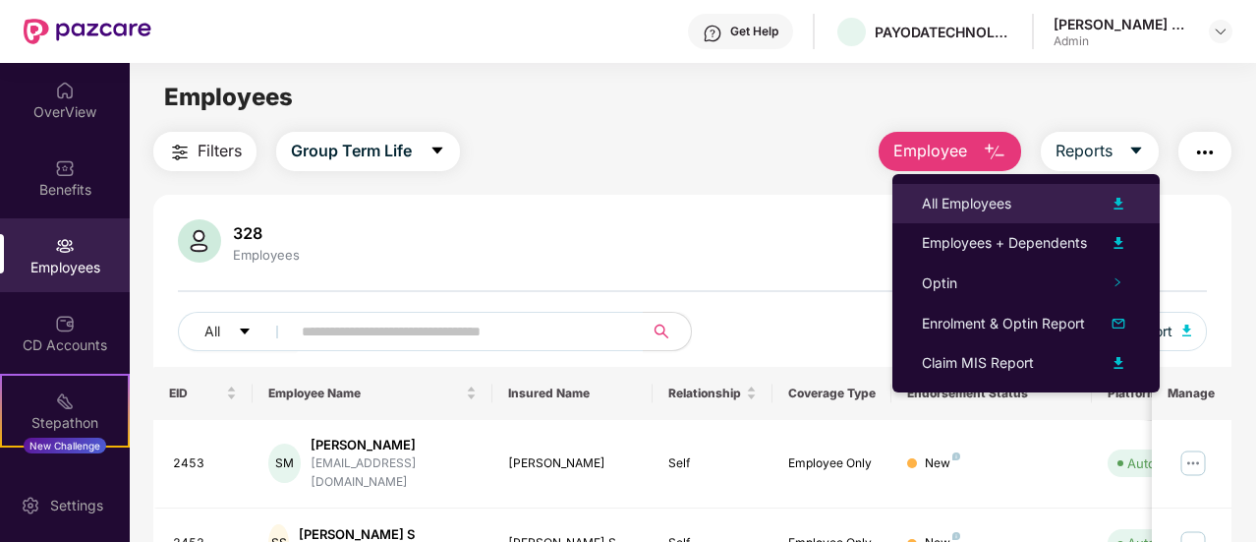
click at [1124, 197] on img at bounding box center [1119, 204] width 24 height 24
